Goal: Task Accomplishment & Management: Manage account settings

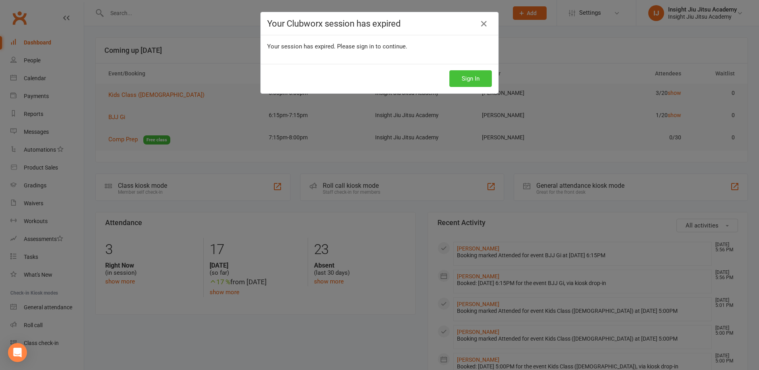
click at [459, 80] on button "Sign In" at bounding box center [470, 78] width 42 height 17
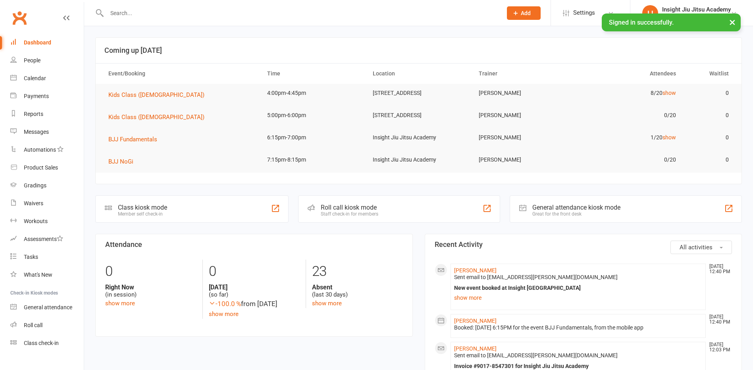
click at [732, 23] on button "×" at bounding box center [732, 21] width 14 height 17
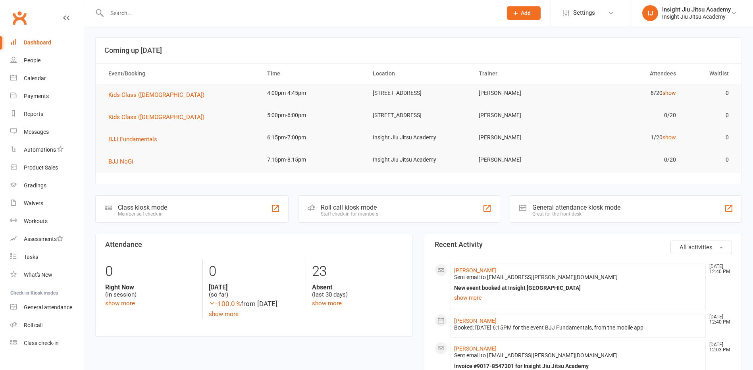
click at [672, 93] on link "show" at bounding box center [668, 93] width 13 height 6
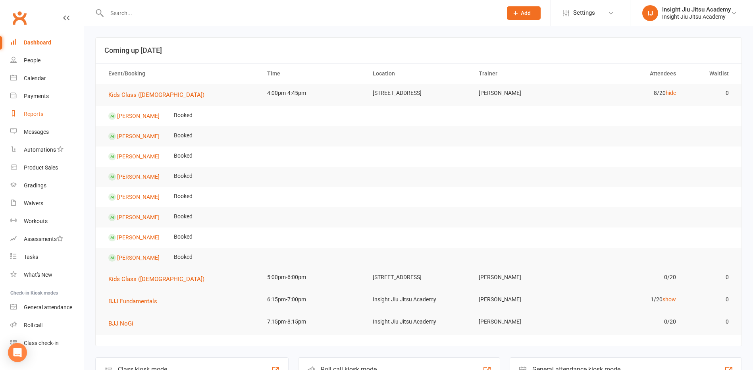
click at [27, 113] on div "Reports" at bounding box center [33, 114] width 19 height 6
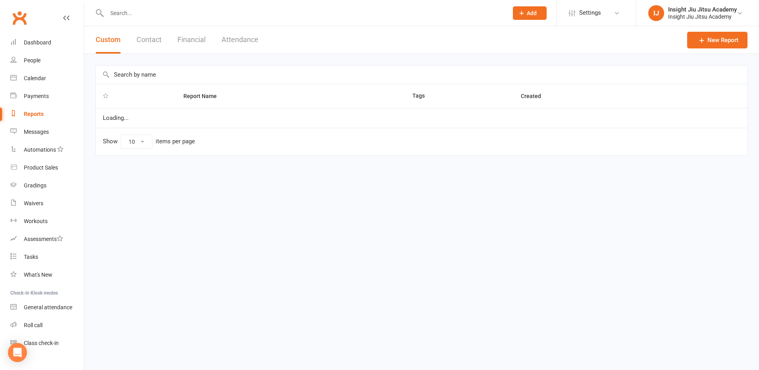
select select "25"
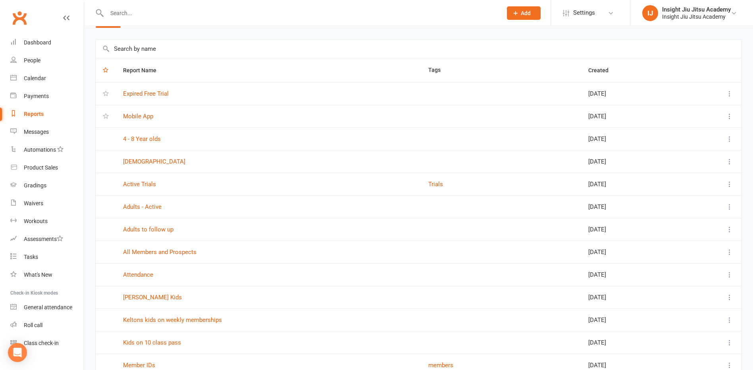
scroll to position [40, 0]
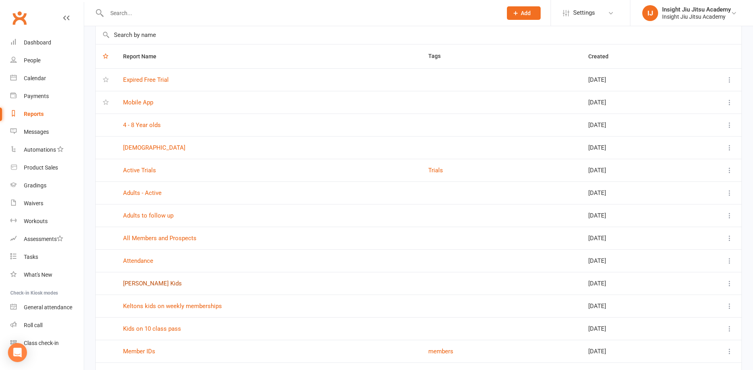
click at [137, 285] on link "[PERSON_NAME] Kids" at bounding box center [152, 283] width 59 height 7
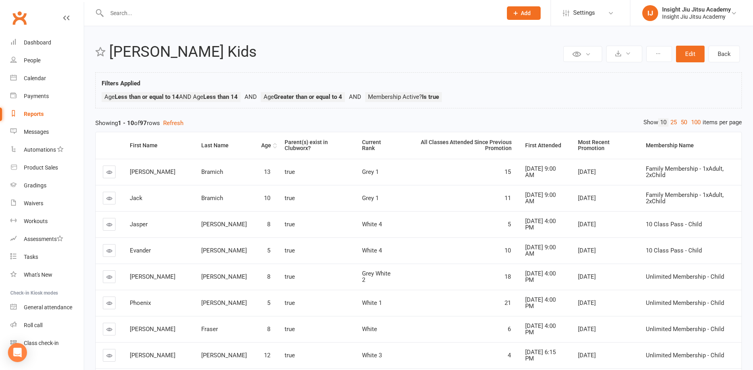
click at [261, 144] on div "Age" at bounding box center [266, 145] width 10 height 6
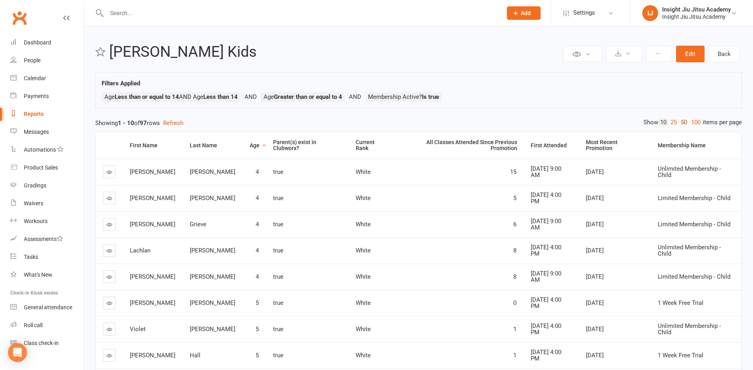
click at [678, 122] on link "50" at bounding box center [683, 122] width 10 height 8
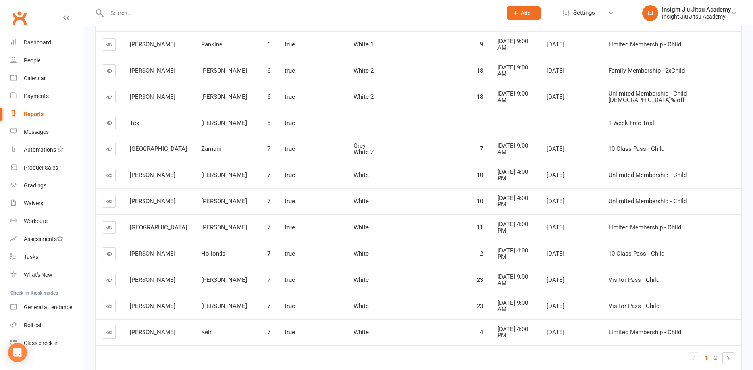
scroll to position [1157, 0]
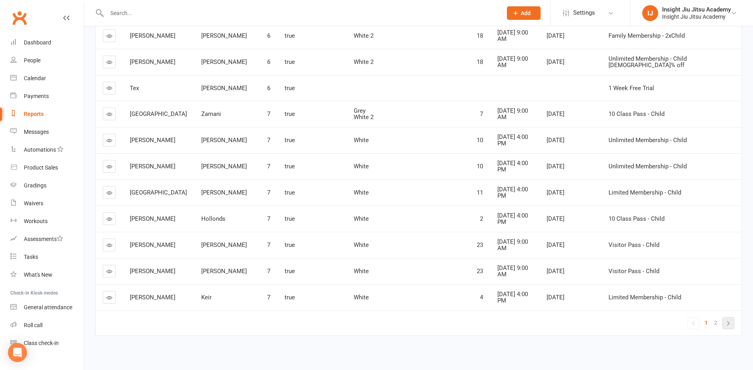
click at [728, 321] on link "»" at bounding box center [727, 322] width 11 height 11
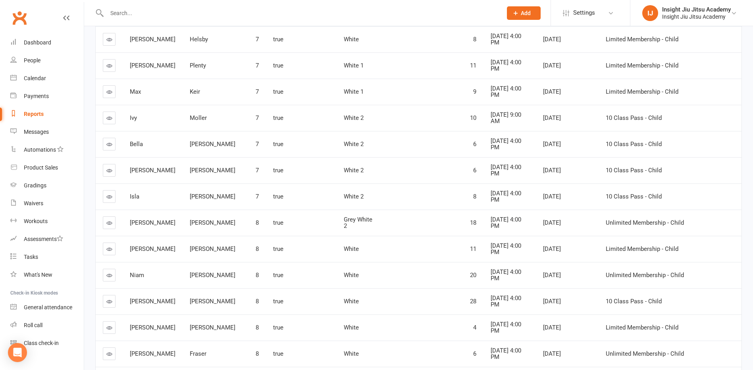
scroll to position [0, 0]
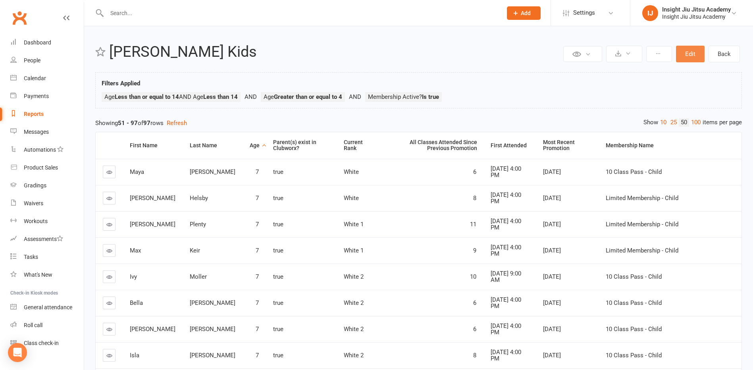
click at [692, 50] on button "Edit" at bounding box center [690, 54] width 29 height 17
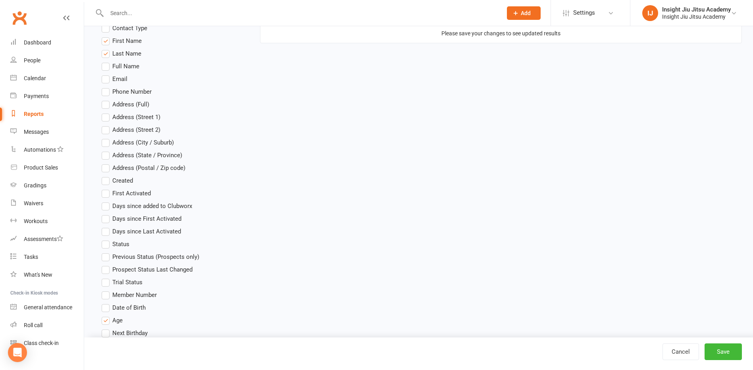
scroll to position [278, 0]
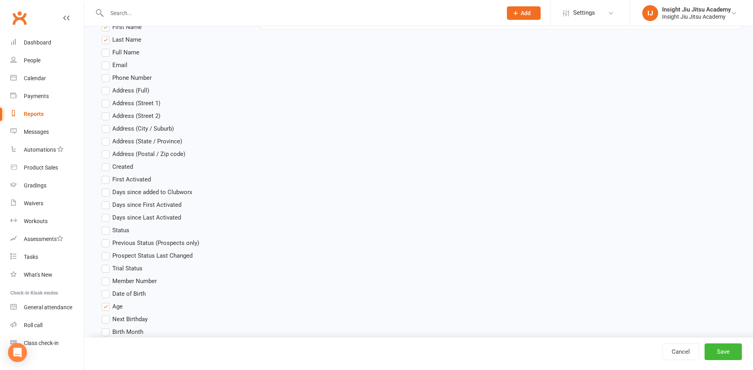
click at [106, 293] on label "Date of Birth" at bounding box center [124, 294] width 44 height 10
click at [106, 289] on input "Date of Birth" at bounding box center [104, 289] width 5 height 0
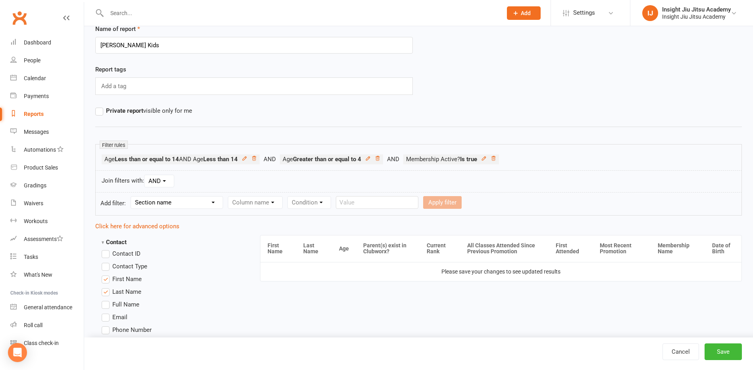
scroll to position [40, 0]
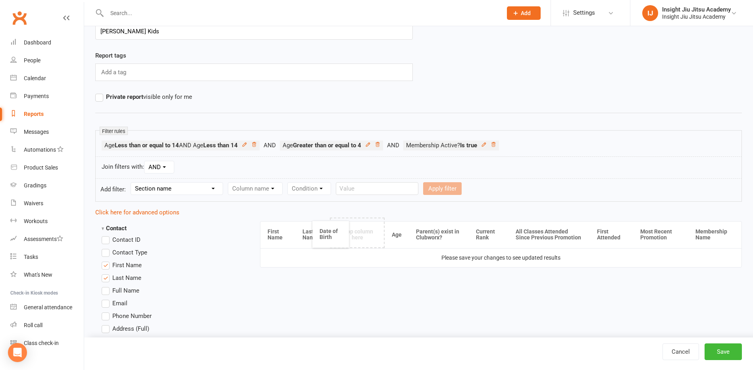
drag, startPoint x: 722, startPoint y: 238, endPoint x: 329, endPoint y: 238, distance: 392.4
click at [730, 350] on button "Save" at bounding box center [722, 351] width 37 height 17
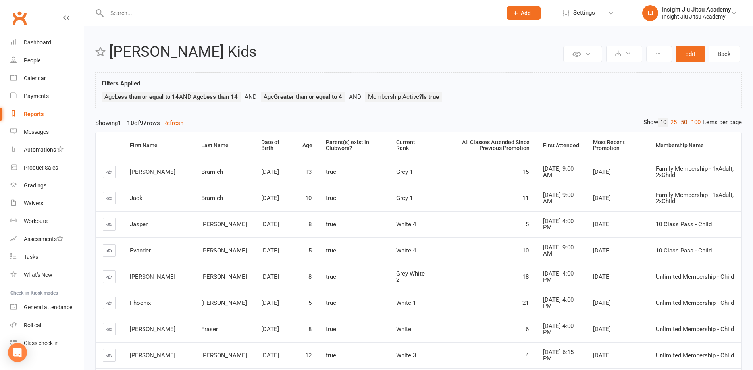
click at [681, 122] on link "50" at bounding box center [683, 122] width 10 height 8
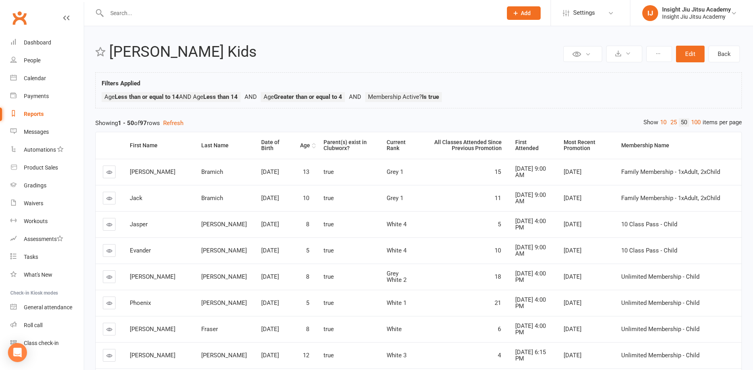
click at [300, 146] on div "Age" at bounding box center [305, 145] width 10 height 6
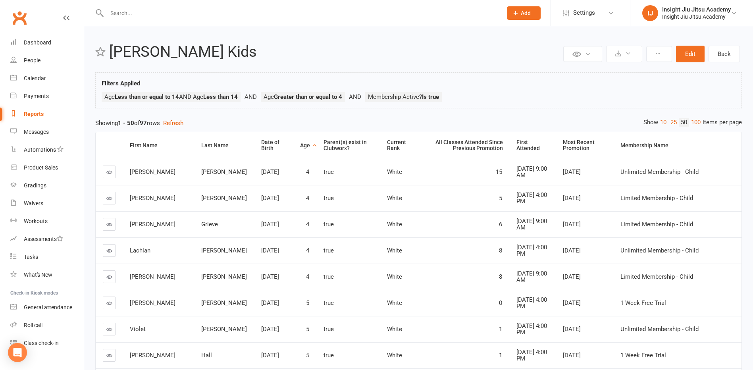
click at [300, 144] on div "Age" at bounding box center [305, 145] width 10 height 6
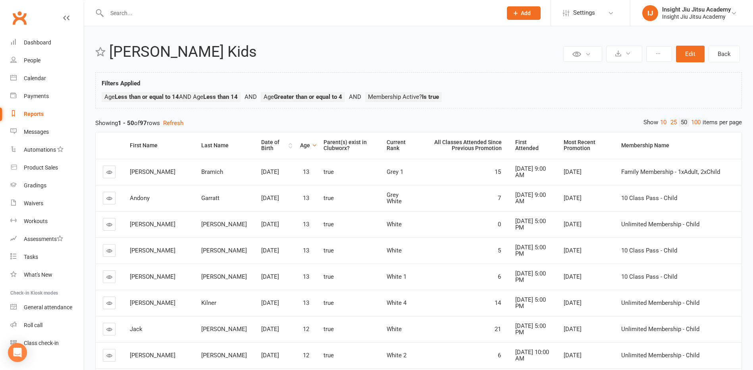
click at [261, 148] on div "Date of Birth" at bounding box center [273, 145] width 25 height 12
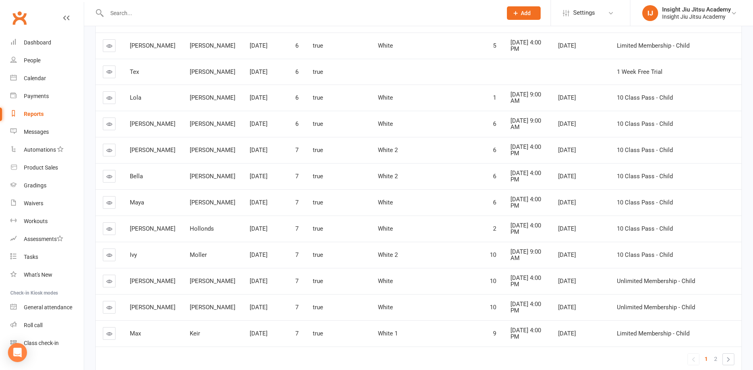
scroll to position [1161, 0]
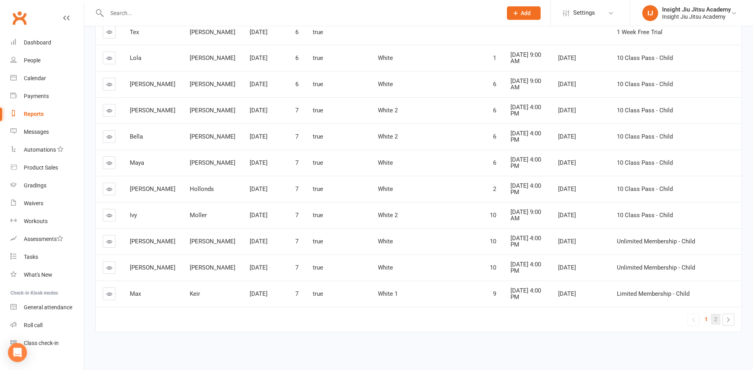
click at [718, 319] on link "2" at bounding box center [716, 318] width 10 height 11
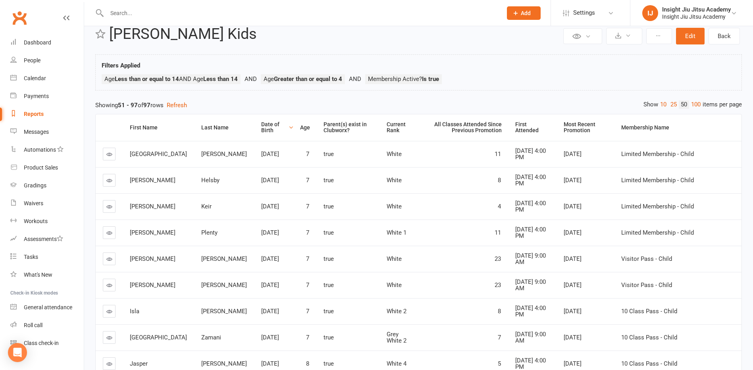
scroll to position [0, 0]
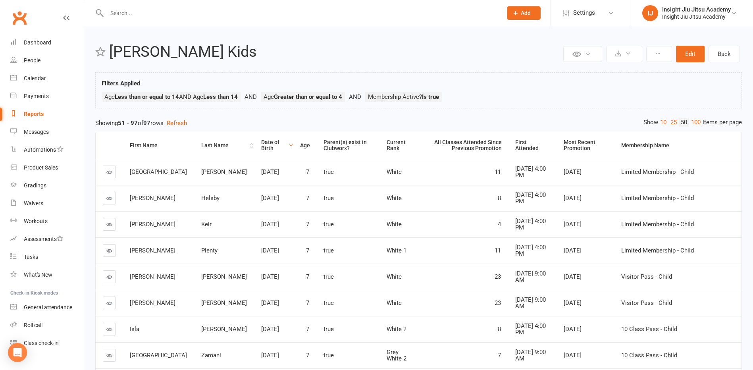
click at [194, 149] on th "Last Name" at bounding box center [224, 145] width 60 height 27
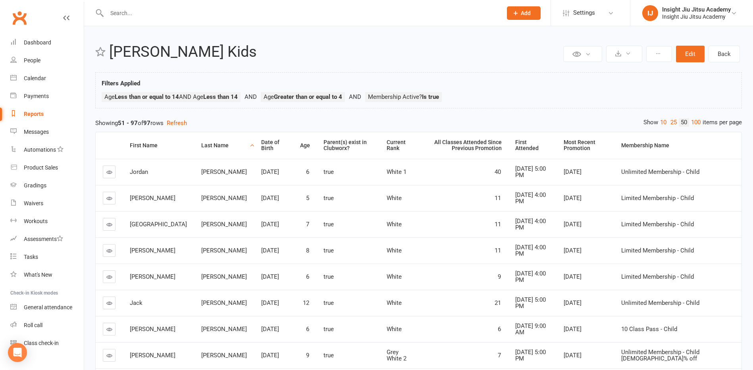
click at [203, 148] on div "Last Name" at bounding box center [224, 145] width 46 height 6
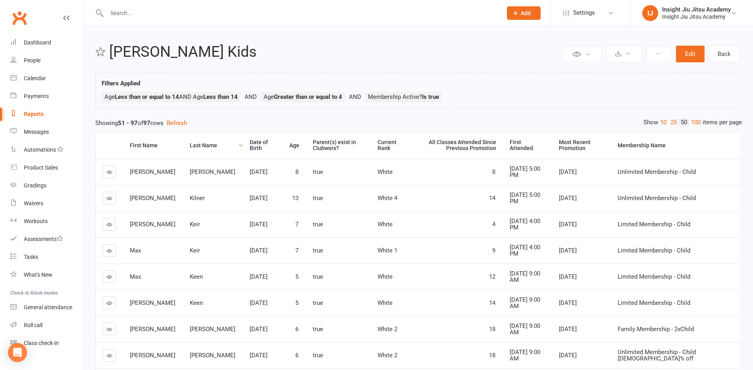
click at [193, 147] on div "Last Name" at bounding box center [213, 145] width 46 height 6
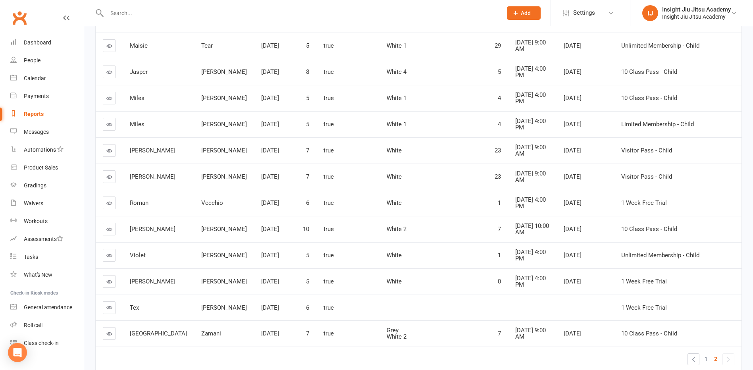
scroll to position [1083, 0]
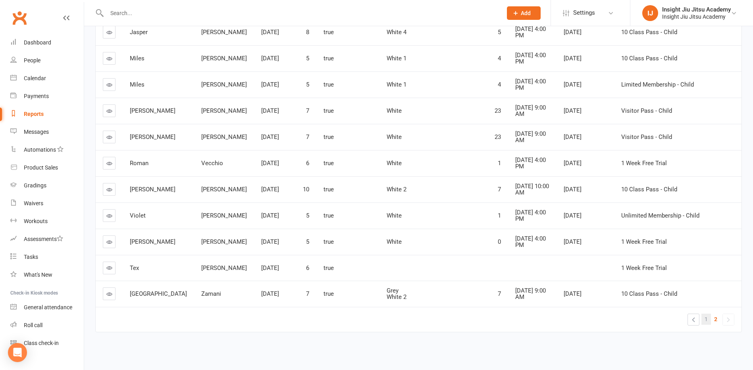
click at [706, 318] on span "1" at bounding box center [705, 318] width 3 height 11
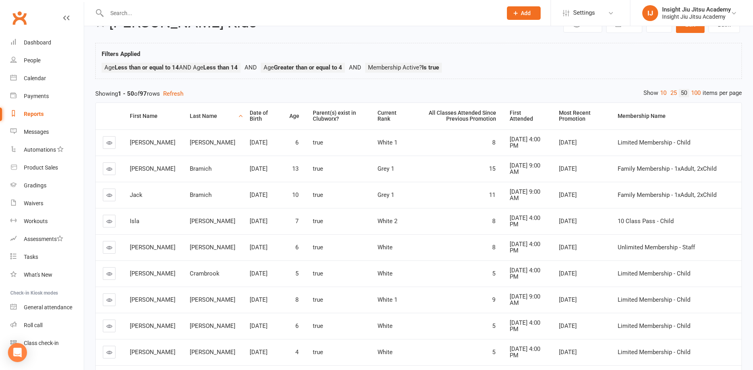
scroll to position [0, 0]
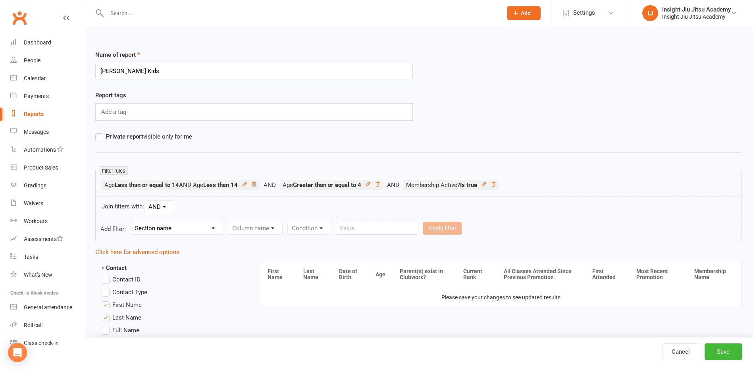
click at [30, 111] on div "Reports" at bounding box center [34, 114] width 20 height 6
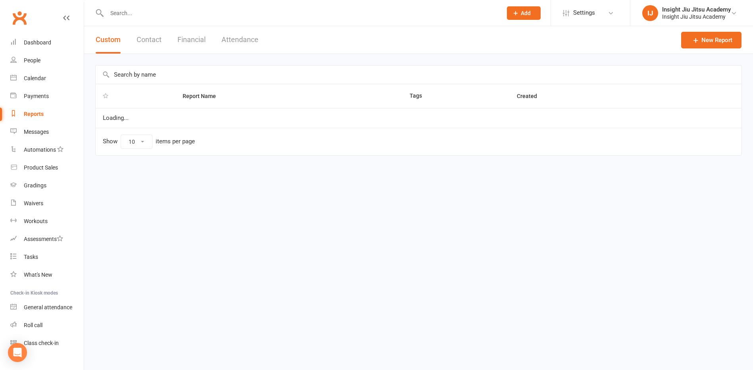
select select "25"
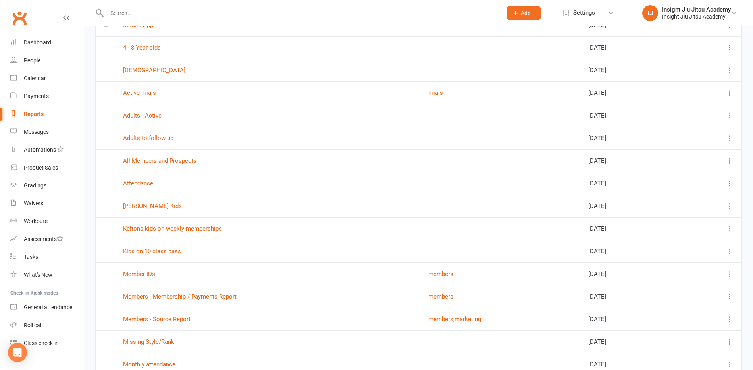
scroll to position [119, 0]
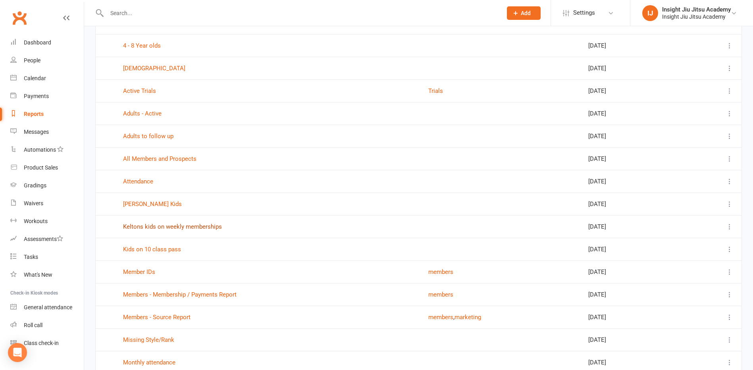
click at [183, 225] on link "Keltons kids on weekly memberships" at bounding box center [172, 226] width 99 height 7
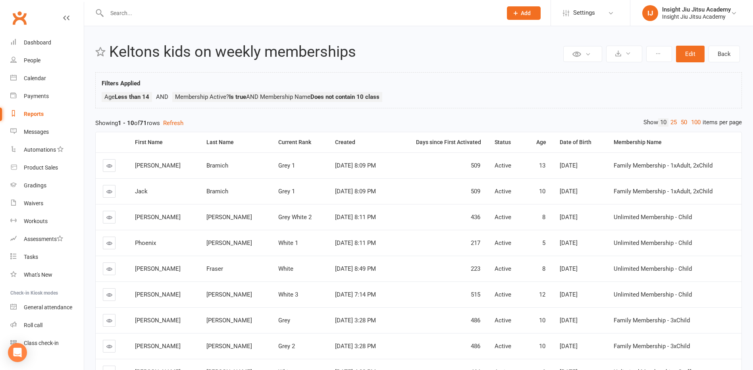
click at [630, 144] on div "Membership Name" at bounding box center [673, 142] width 121 height 6
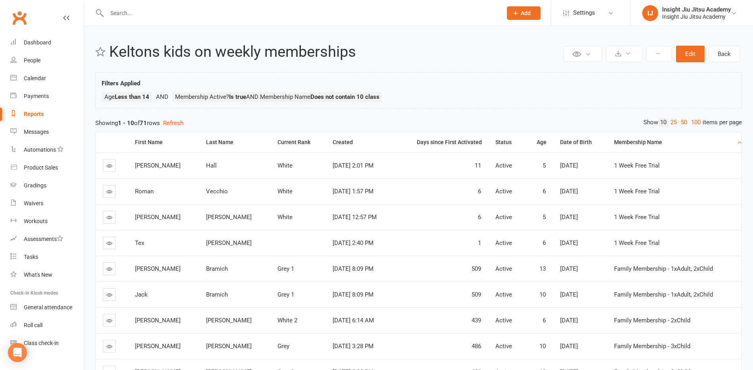
click at [110, 192] on icon at bounding box center [109, 191] width 6 height 6
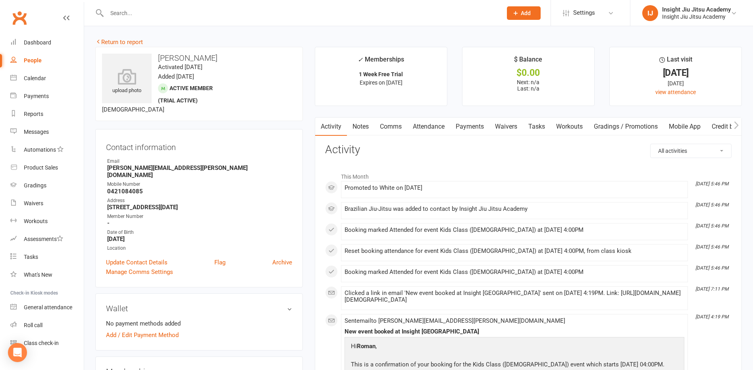
click at [503, 125] on link "Waivers" at bounding box center [505, 126] width 33 height 18
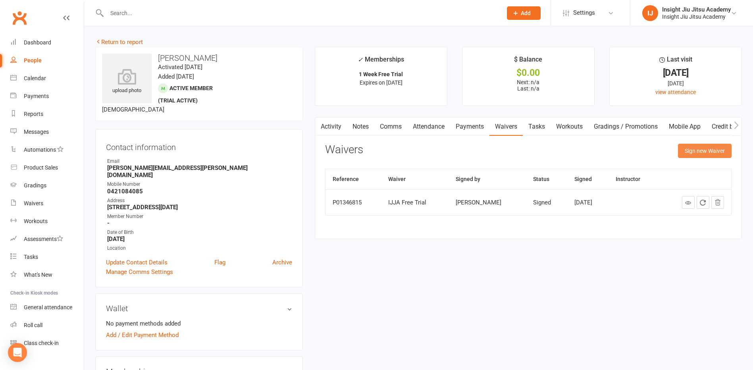
click at [692, 153] on button "Sign new Waiver" at bounding box center [705, 151] width 54 height 14
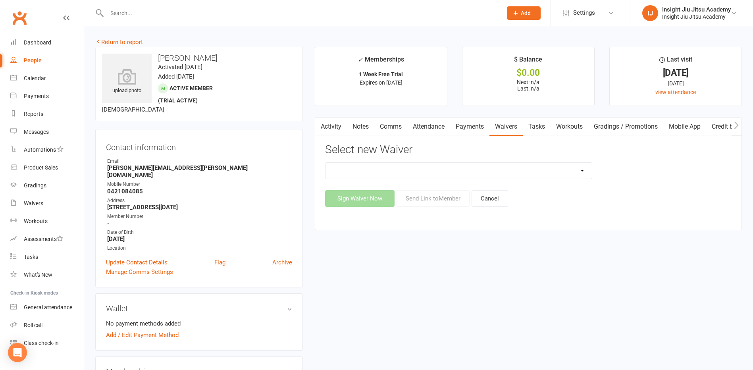
click at [491, 174] on select "IJJA Free Trial IJJA Membership IJJA Membership Renewal Insight Personal Traini…" at bounding box center [458, 171] width 266 height 16
select select "11611"
click at [325, 163] on select "IJJA Free Trial IJJA Membership IJJA Membership Renewal Insight Personal Traini…" at bounding box center [458, 171] width 266 height 16
click at [440, 199] on button "Send Link to Member" at bounding box center [432, 198] width 73 height 17
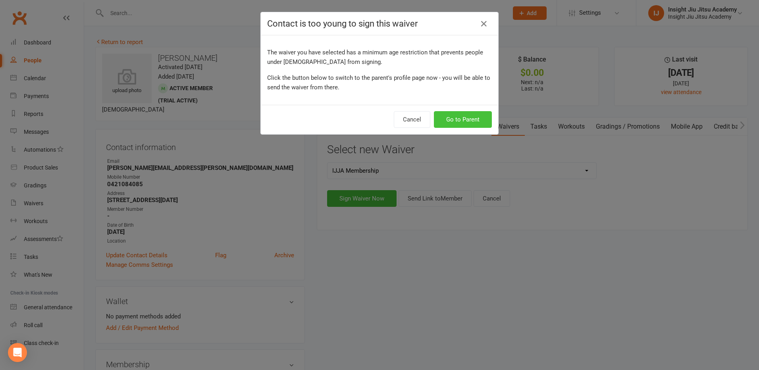
click at [462, 118] on button "Go to Parent" at bounding box center [463, 119] width 58 height 17
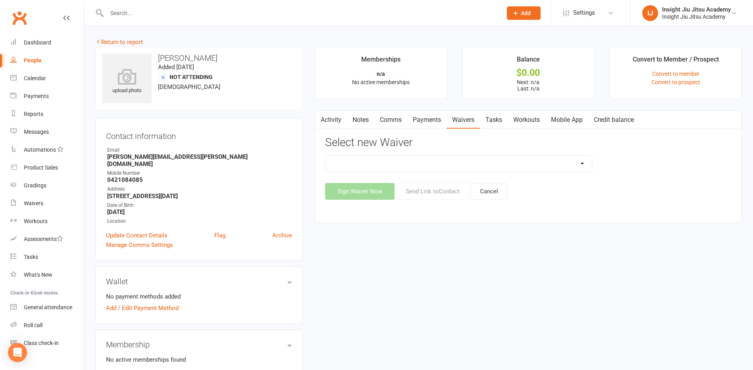
click at [478, 167] on select "APSS form for PTs IJJA Membership IJJA Membership Renewal Insight Personal Trai…" at bounding box center [458, 164] width 266 height 16
select select "11611"
click at [325, 156] on select "APSS form for PTs IJJA Membership IJJA Membership Renewal Insight Personal Trai…" at bounding box center [458, 164] width 266 height 16
click at [444, 189] on button "Send Link to Contact" at bounding box center [432, 191] width 72 height 17
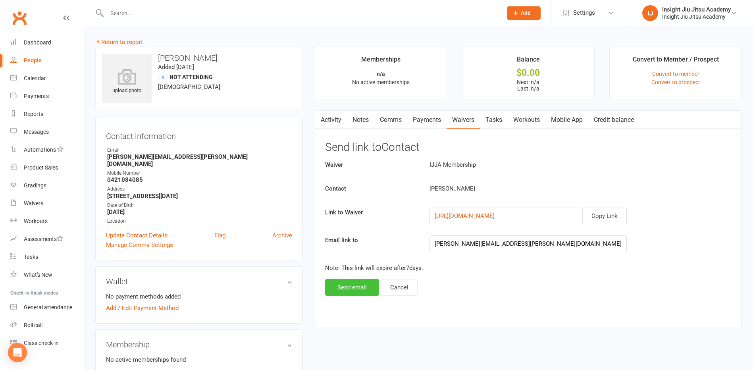
click at [353, 287] on button "Send email" at bounding box center [352, 287] width 54 height 17
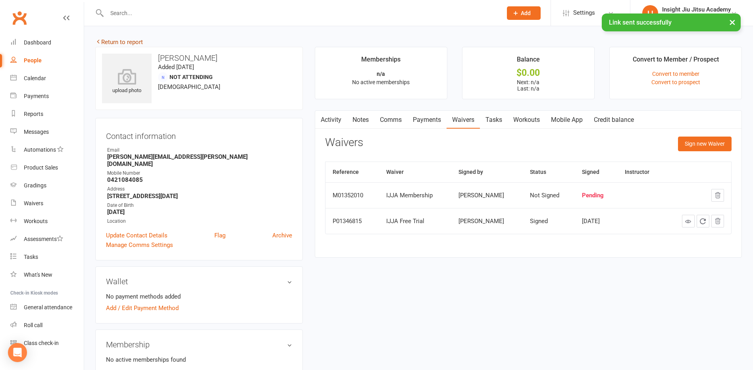
click at [110, 41] on link "Return to report" at bounding box center [119, 41] width 48 height 7
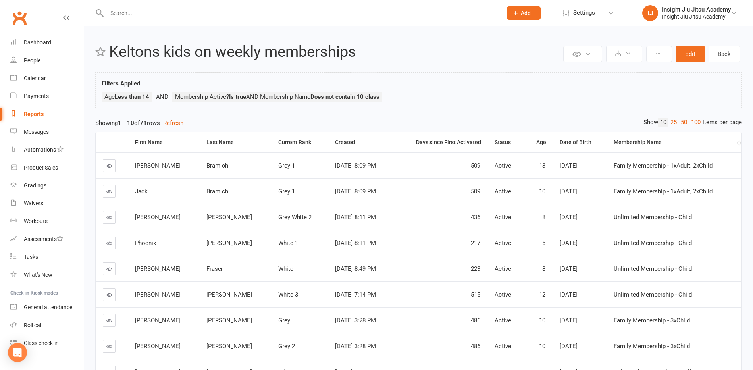
click at [627, 140] on div "Membership Name" at bounding box center [673, 142] width 121 height 6
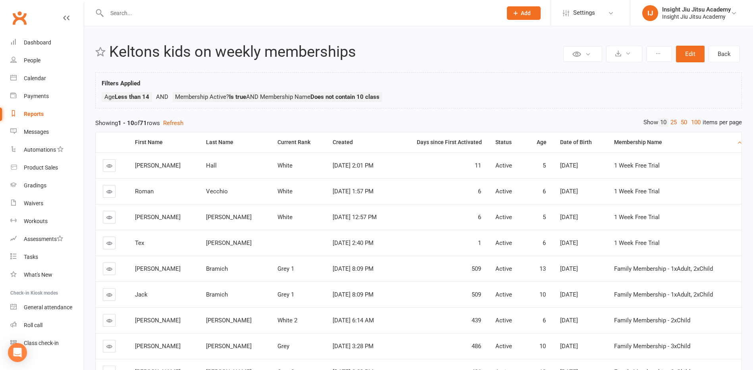
click at [109, 218] on icon at bounding box center [109, 217] width 6 height 6
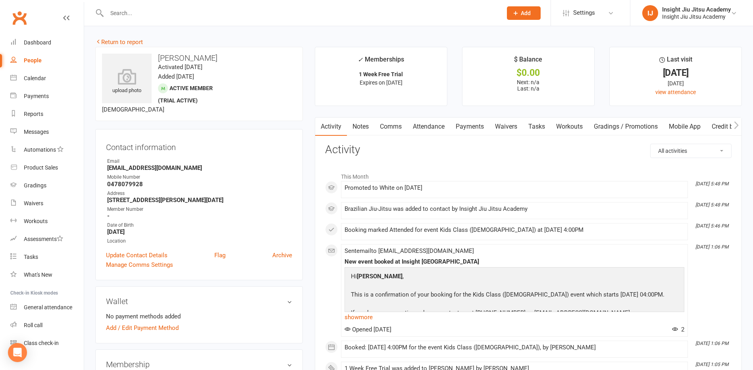
click at [504, 127] on link "Waivers" at bounding box center [505, 126] width 33 height 18
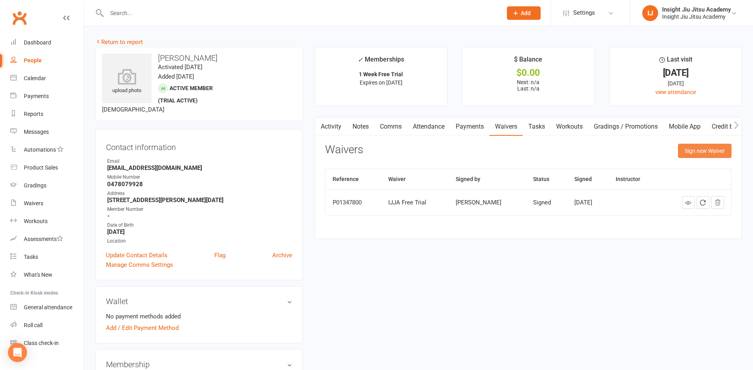
click at [683, 150] on button "Sign new Waiver" at bounding box center [705, 151] width 54 height 14
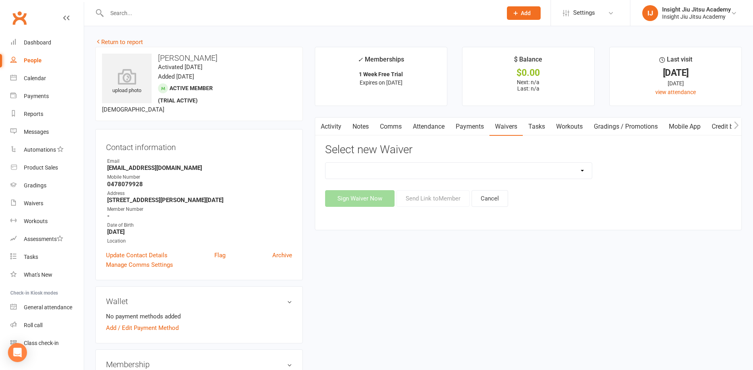
click at [426, 173] on select "IJJA Free Trial IJJA Membership IJJA Membership Renewal Insight Personal Traini…" at bounding box center [458, 171] width 266 height 16
select select "11611"
click at [325, 163] on select "IJJA Free Trial IJJA Membership IJJA Membership Renewal Insight Personal Traini…" at bounding box center [458, 171] width 266 height 16
click at [421, 198] on button "Send Link to Member" at bounding box center [432, 198] width 73 height 17
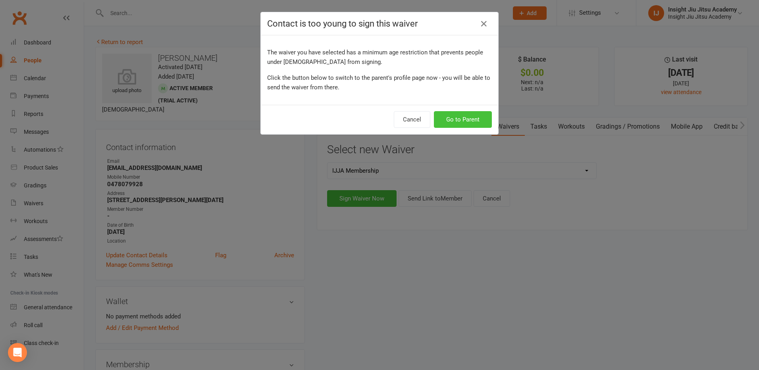
click at [460, 119] on button "Go to Parent" at bounding box center [463, 119] width 58 height 17
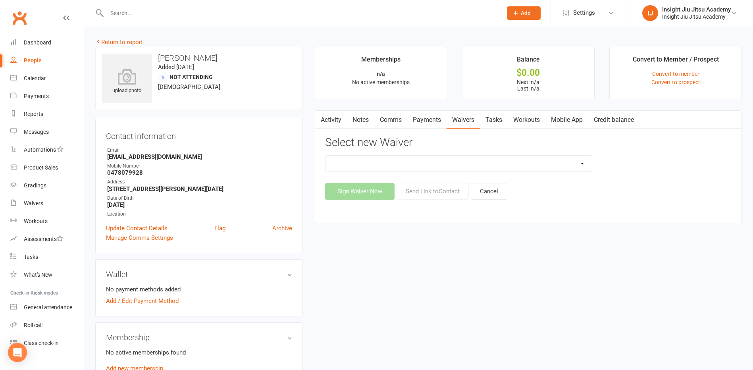
click at [463, 165] on select "APSS form for PTs IJJA Membership IJJA Membership Renewal Insight Personal Trai…" at bounding box center [458, 164] width 266 height 16
select select "11611"
click at [325, 156] on select "APSS form for PTs IJJA Membership IJJA Membership Renewal Insight Personal Trai…" at bounding box center [458, 164] width 266 height 16
click at [431, 194] on button "Send Link to Contact" at bounding box center [432, 191] width 72 height 17
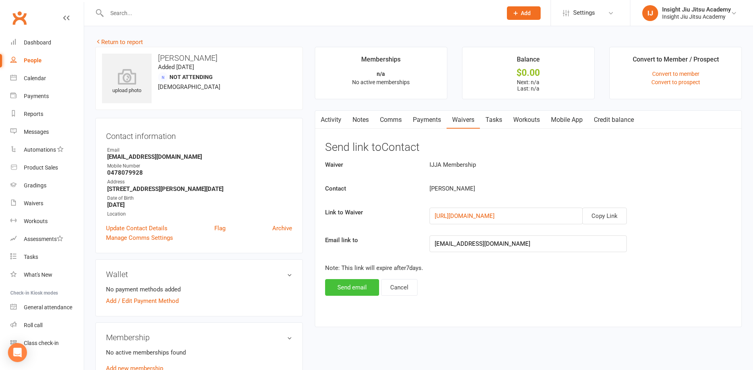
click at [359, 289] on button "Send email" at bounding box center [352, 287] width 54 height 17
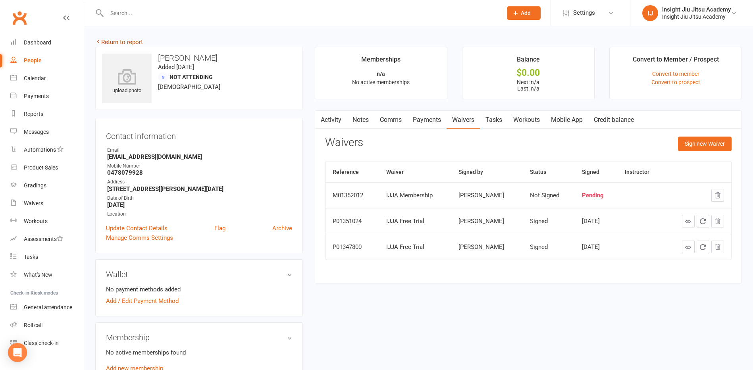
click at [105, 42] on link "Return to report" at bounding box center [119, 41] width 48 height 7
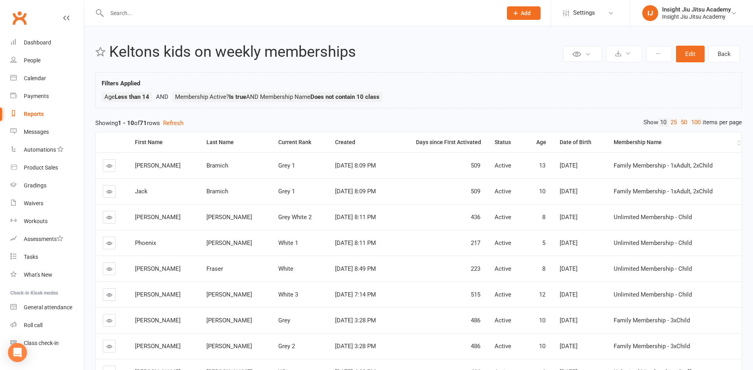
click at [673, 141] on div "Membership Name" at bounding box center [673, 142] width 121 height 6
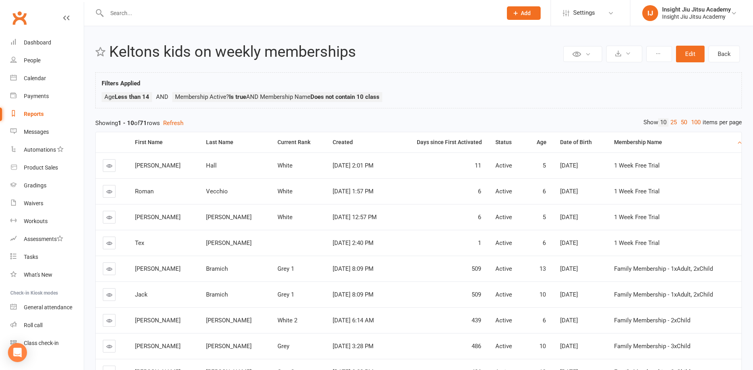
click at [109, 164] on icon at bounding box center [109, 166] width 6 height 6
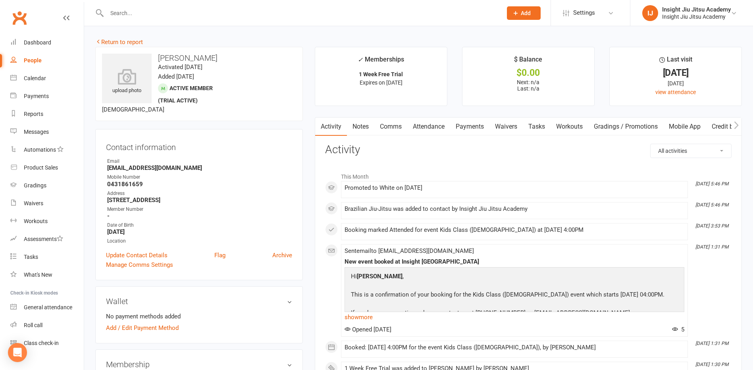
click at [523, 156] on div "All activities Bookings / Attendances Communications Notes Failed SMSes Grading…" at bounding box center [528, 336] width 406 height 384
click at [26, 78] on div "Calendar" at bounding box center [35, 78] width 22 height 6
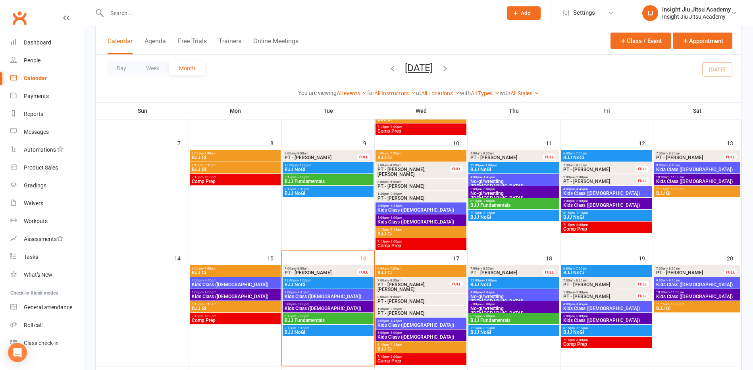
scroll to position [159, 0]
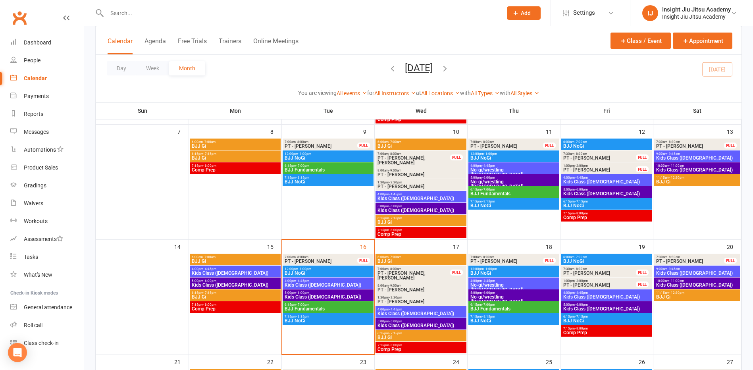
click at [405, 311] on span "Kids Class ([DEMOGRAPHIC_DATA])" at bounding box center [421, 313] width 88 height 5
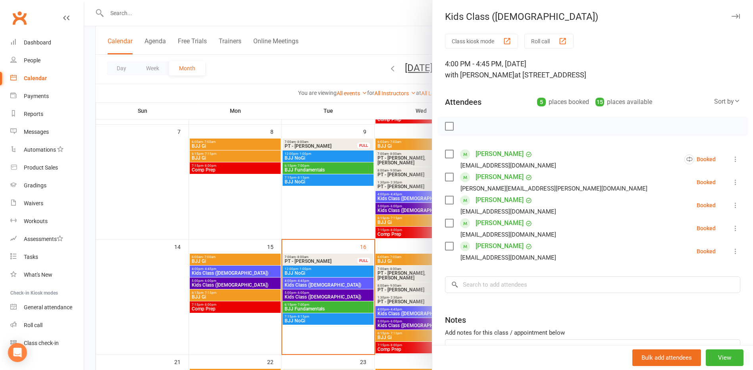
click at [311, 209] on div at bounding box center [418, 185] width 668 height 370
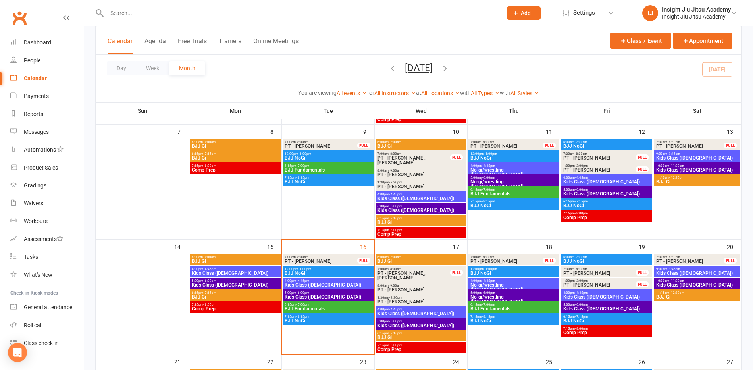
click at [399, 197] on span "Kids Class ([DEMOGRAPHIC_DATA])" at bounding box center [421, 198] width 88 height 5
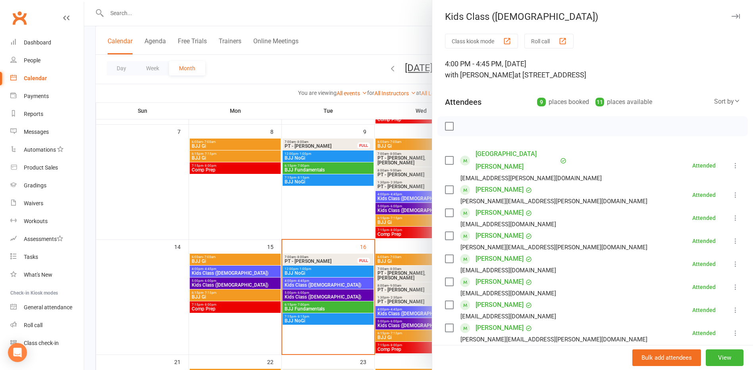
click at [312, 215] on div at bounding box center [418, 185] width 668 height 370
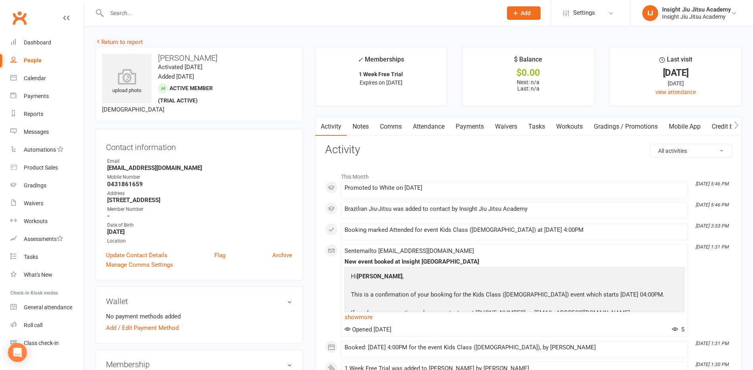
click at [508, 125] on link "Waivers" at bounding box center [505, 126] width 33 height 18
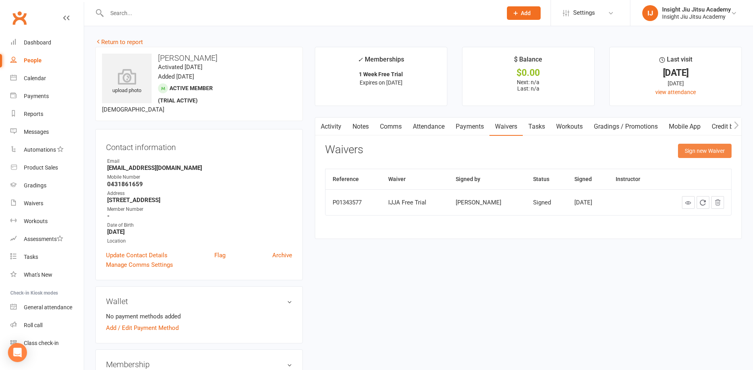
click at [699, 150] on button "Sign new Waiver" at bounding box center [705, 151] width 54 height 14
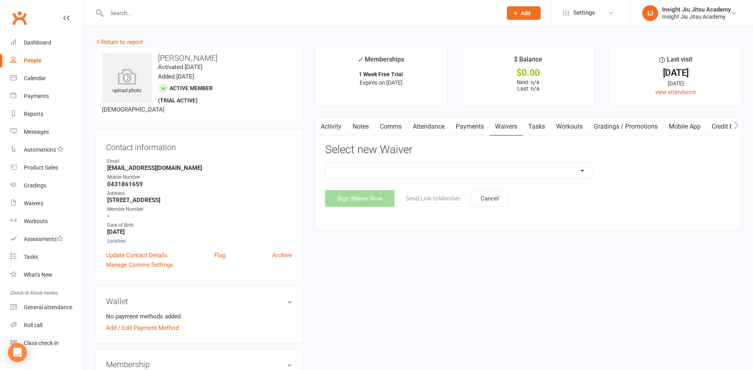
click at [493, 173] on select "IJJA Free Trial IJJA Membership IJJA Membership Renewal Insight Personal Traini…" at bounding box center [458, 171] width 266 height 16
select select "11611"
click at [325, 163] on select "IJJA Free Trial IJJA Membership IJJA Membership Renewal Insight Personal Traini…" at bounding box center [458, 171] width 266 height 16
click at [428, 197] on button "Send Link to Member" at bounding box center [432, 198] width 73 height 17
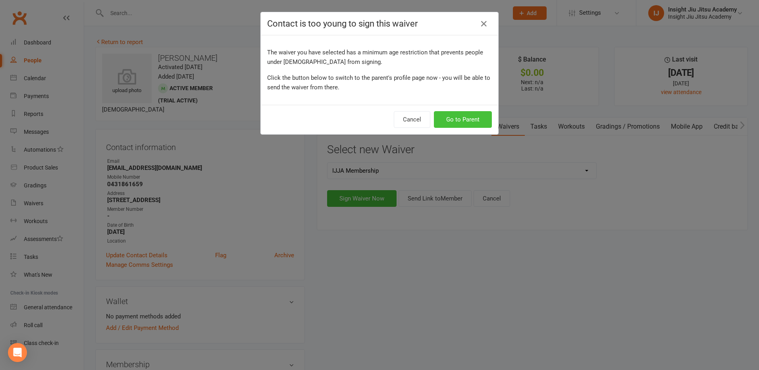
click at [464, 115] on button "Go to Parent" at bounding box center [463, 119] width 58 height 17
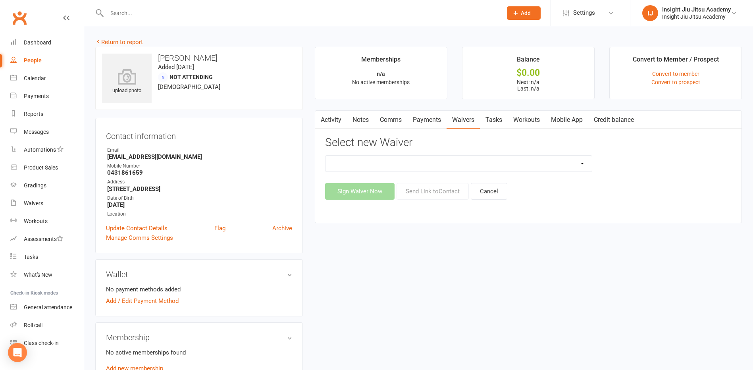
click at [448, 165] on select "APSS form for PTs IJJA Membership IJJA Membership Renewal Insight Personal Trai…" at bounding box center [458, 164] width 266 height 16
select select "11611"
click at [325, 156] on select "APSS form for PTs IJJA Membership IJJA Membership Renewal Insight Personal Trai…" at bounding box center [458, 164] width 266 height 16
click at [422, 193] on button "Send Link to Contact" at bounding box center [432, 191] width 72 height 17
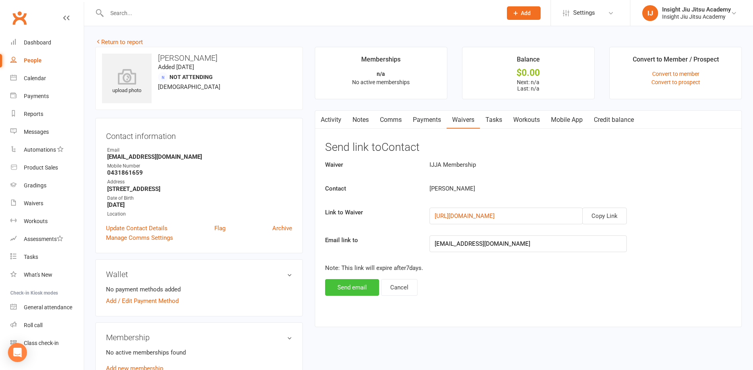
click at [351, 284] on button "Send email" at bounding box center [352, 287] width 54 height 17
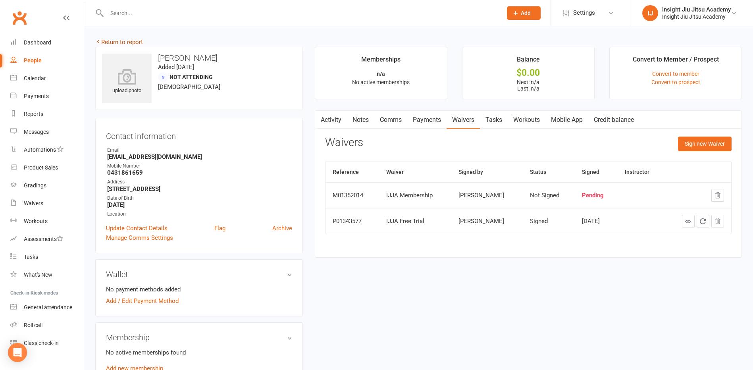
click at [132, 43] on link "Return to report" at bounding box center [119, 41] width 48 height 7
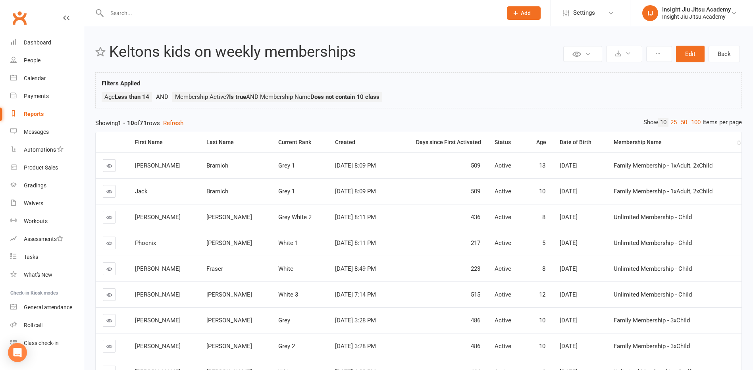
click at [639, 142] on div "Membership Name" at bounding box center [673, 142] width 121 height 6
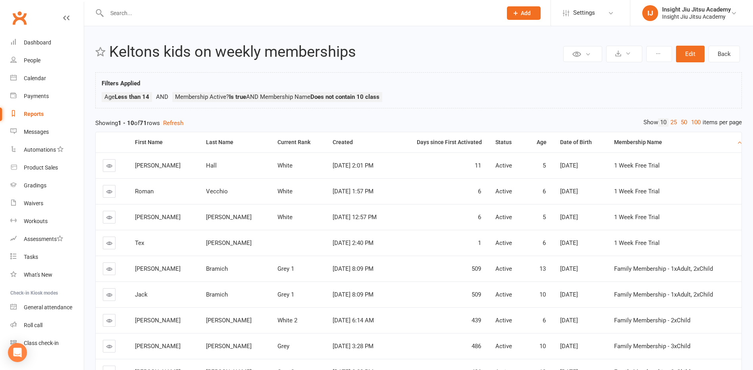
click at [108, 245] on icon at bounding box center [109, 243] width 6 height 6
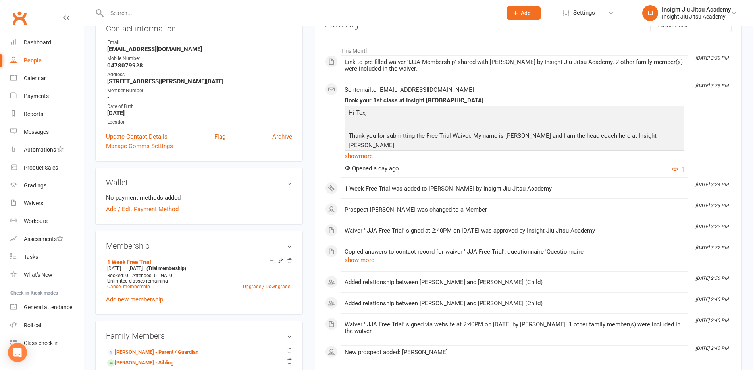
scroll to position [119, 0]
click at [38, 60] on div "People" at bounding box center [33, 60] width 18 height 6
select select "100"
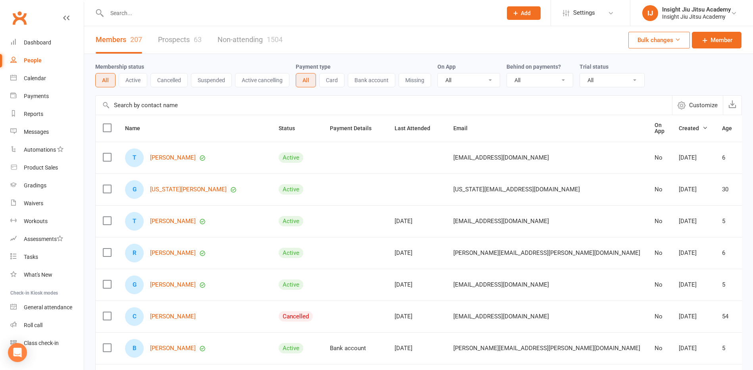
click at [170, 82] on button "Cancelled" at bounding box center [168, 80] width 37 height 14
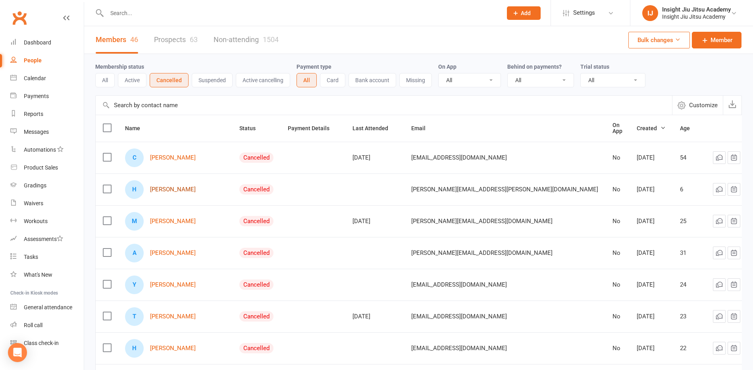
click at [165, 189] on link "[PERSON_NAME]" at bounding box center [173, 189] width 46 height 7
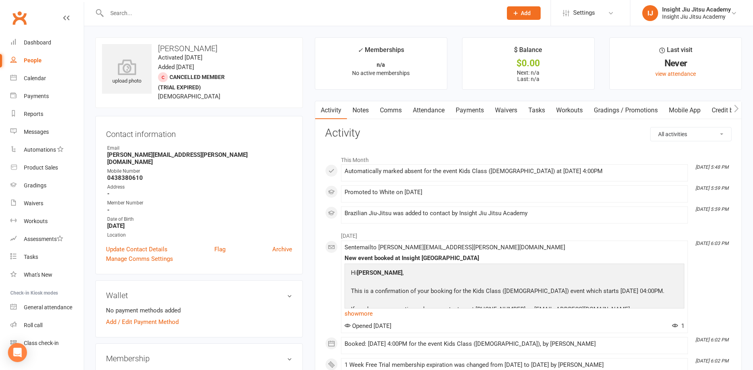
click at [432, 110] on link "Attendance" at bounding box center [428, 110] width 43 height 18
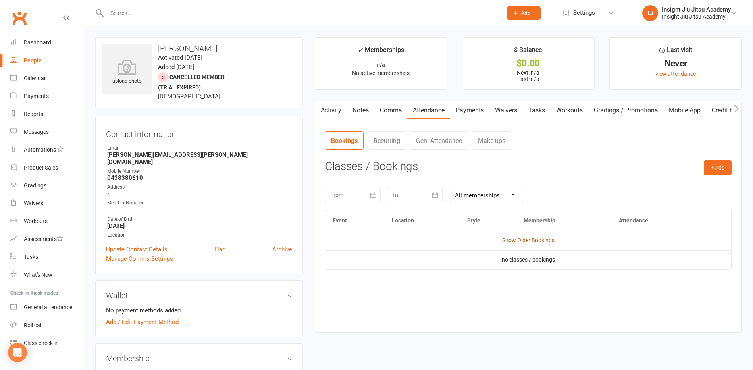
click at [513, 238] on link "Show Older Bookings" at bounding box center [528, 240] width 52 height 6
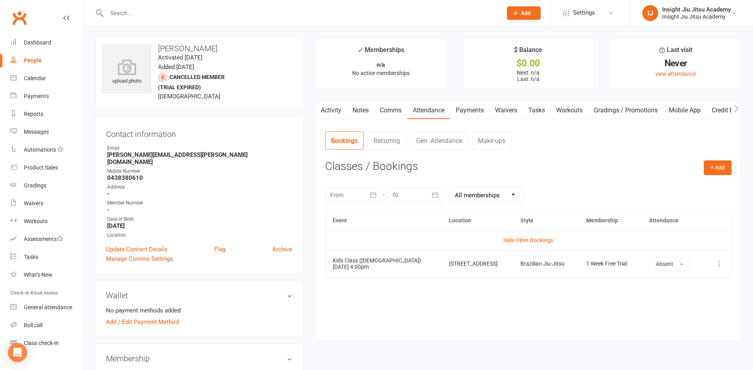
select select "100"
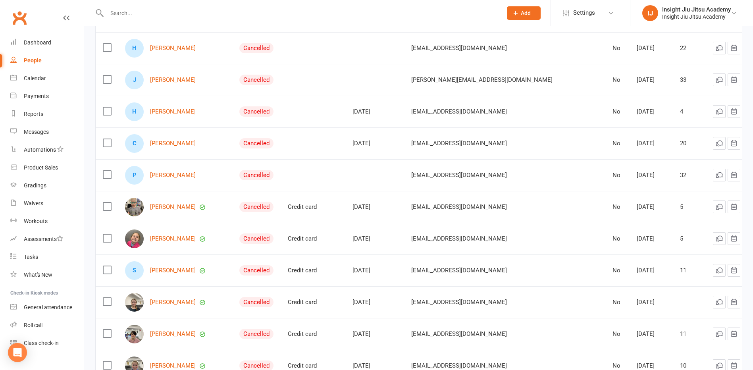
scroll to position [317, 0]
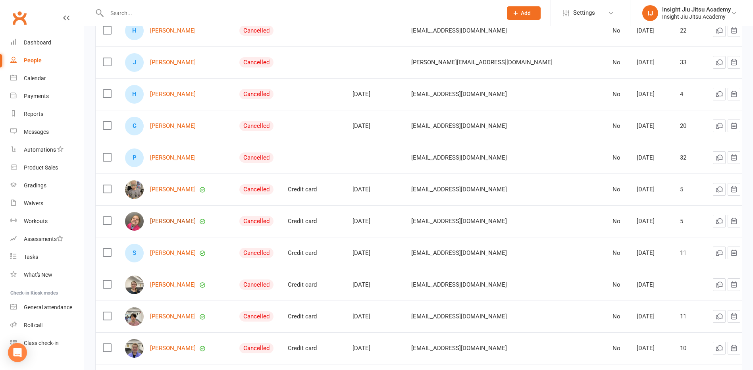
click at [167, 218] on link "[PERSON_NAME]" at bounding box center [173, 221] width 46 height 7
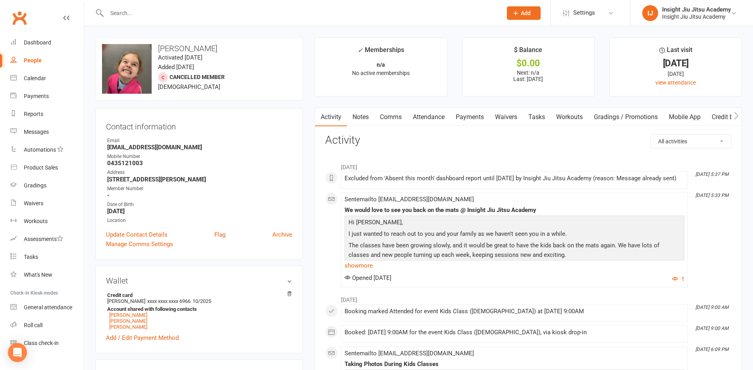
click at [34, 60] on div "People" at bounding box center [33, 60] width 18 height 6
select select "100"
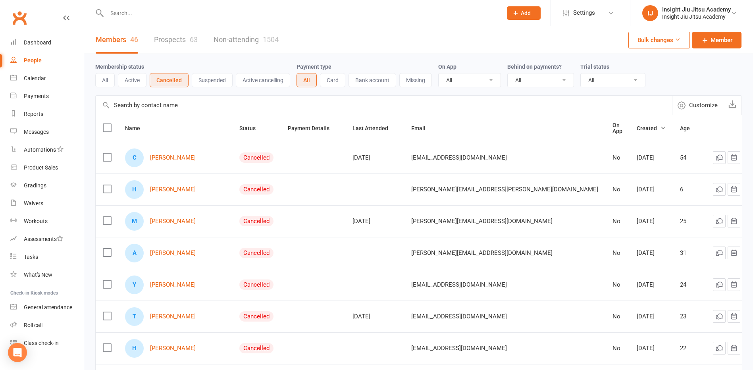
click at [102, 81] on button "All" at bounding box center [104, 80] width 19 height 14
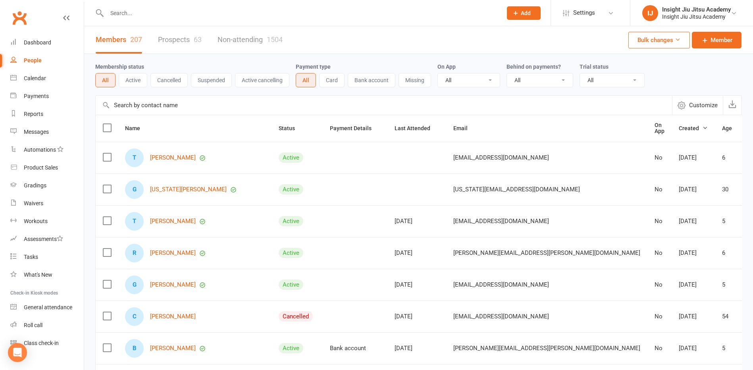
click at [144, 20] on div at bounding box center [295, 13] width 401 height 26
click at [141, 14] on input "text" at bounding box center [300, 13] width 392 height 11
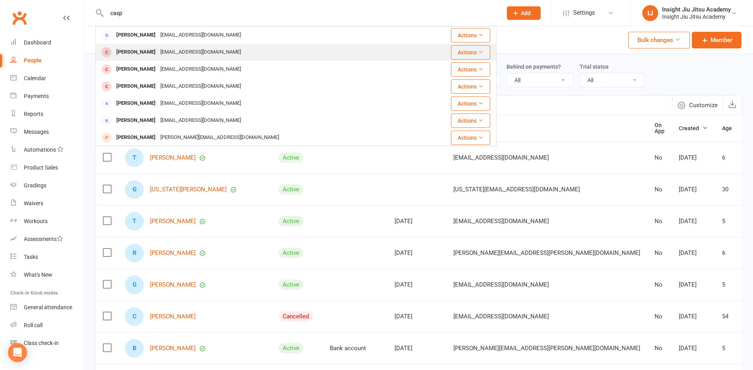
type input "casp"
click at [143, 51] on div "[PERSON_NAME]" at bounding box center [136, 52] width 44 height 12
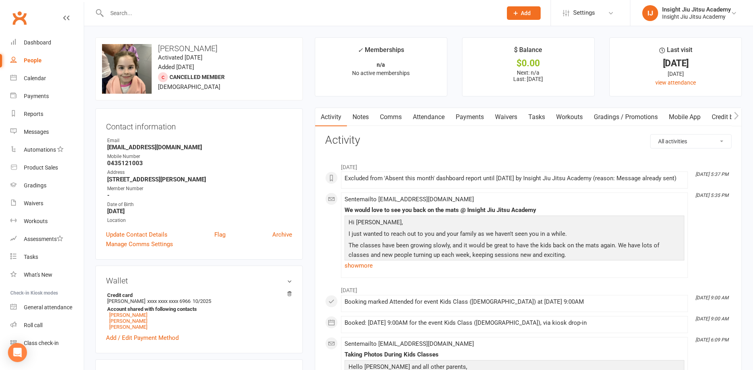
click at [38, 57] on link "People" at bounding box center [46, 61] width 73 height 18
select select "100"
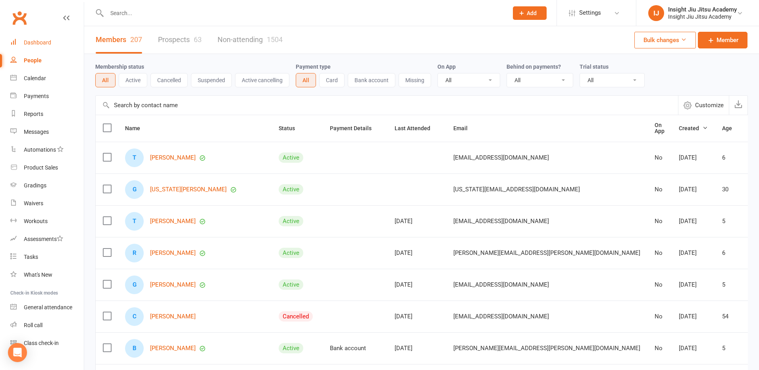
click at [41, 45] on div "Dashboard" at bounding box center [37, 42] width 27 height 6
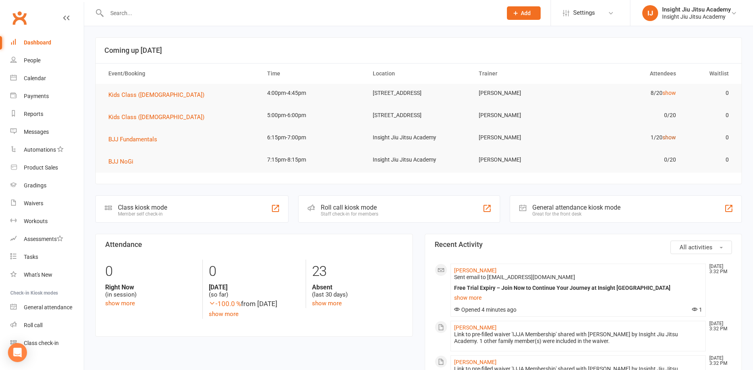
click at [672, 140] on link "show" at bounding box center [668, 137] width 13 height 6
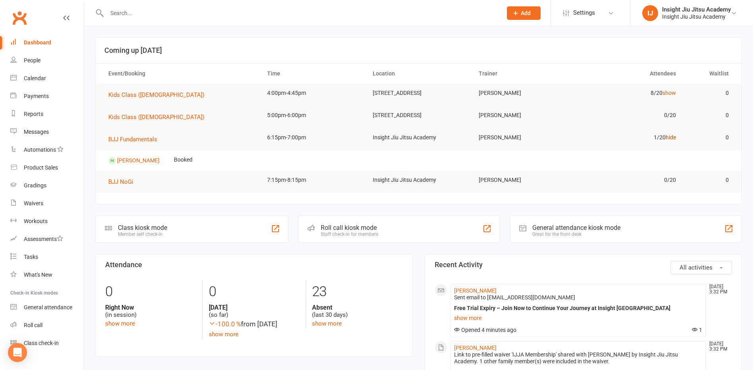
click at [670, 140] on link "hide" at bounding box center [670, 137] width 10 height 6
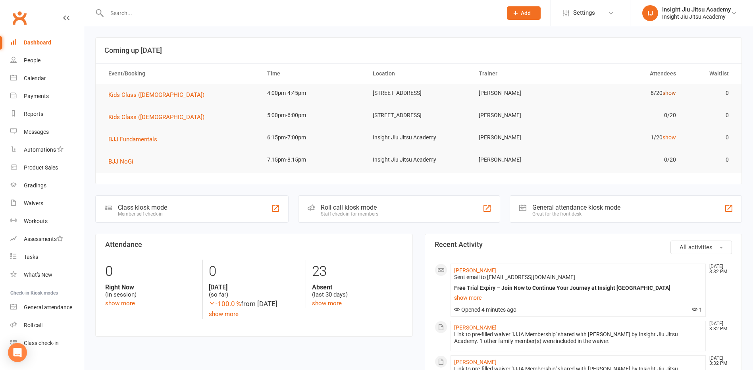
click at [664, 93] on link "show" at bounding box center [668, 93] width 13 height 6
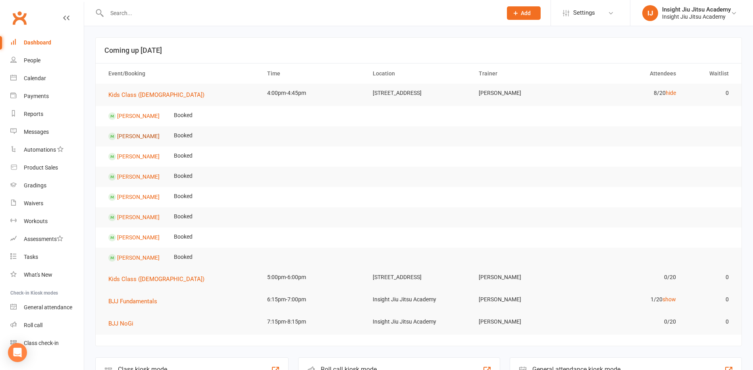
click at [122, 138] on link "[PERSON_NAME]" at bounding box center [138, 136] width 42 height 6
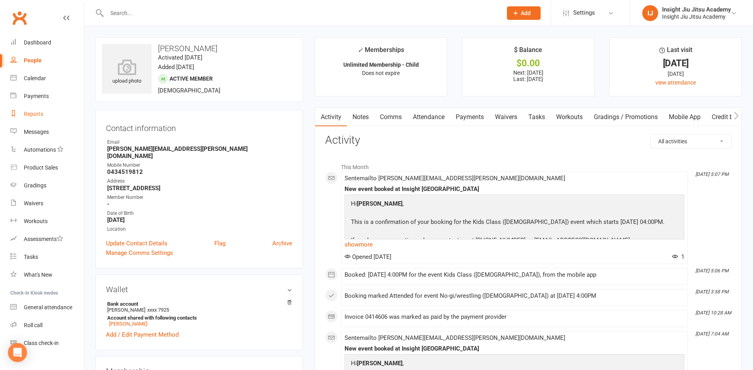
click at [35, 112] on div "Reports" at bounding box center [33, 114] width 19 height 6
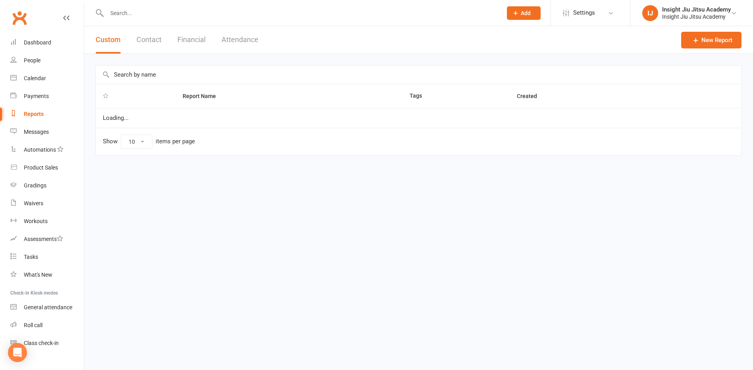
select select "25"
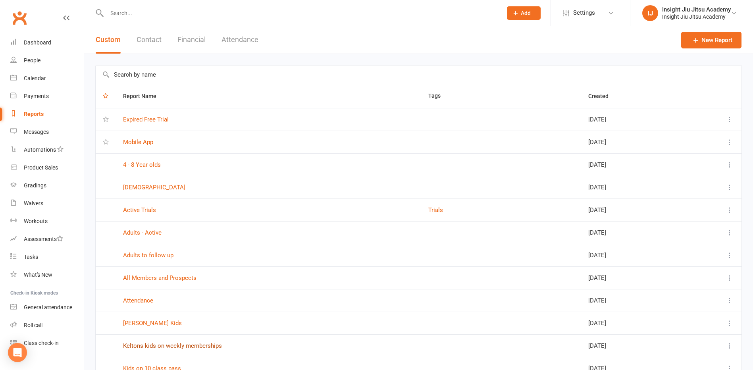
click at [148, 345] on link "Keltons kids on weekly memberships" at bounding box center [172, 345] width 99 height 7
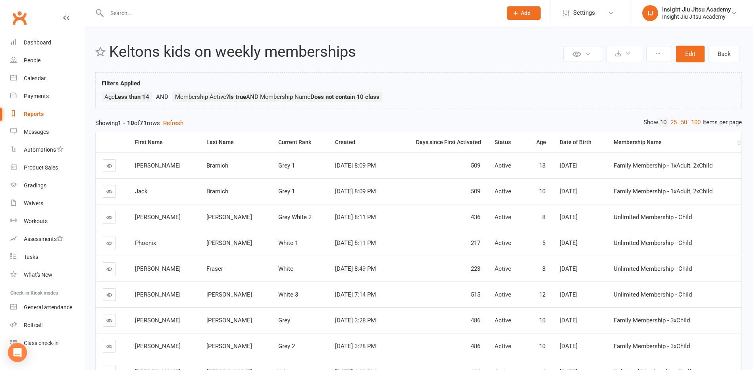
click at [626, 141] on div "Membership Name" at bounding box center [673, 142] width 121 height 6
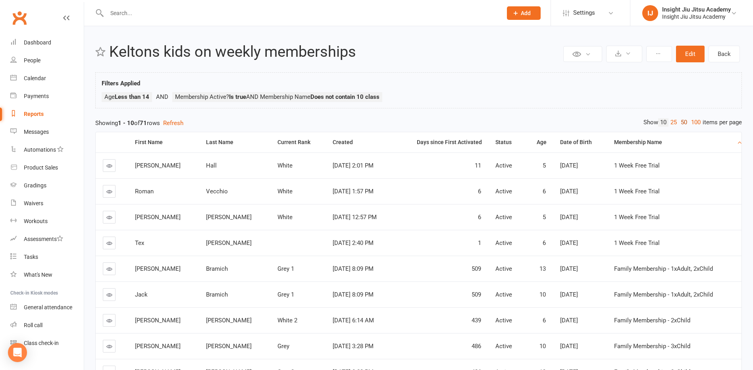
click at [681, 122] on link "50" at bounding box center [683, 122] width 10 height 8
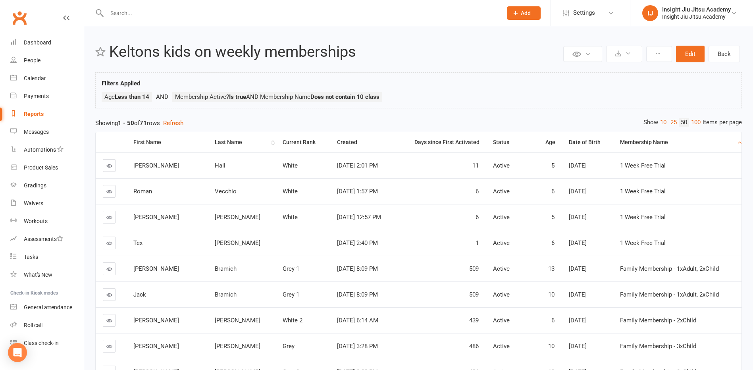
click at [215, 144] on div "Last Name" at bounding box center [242, 142] width 55 height 6
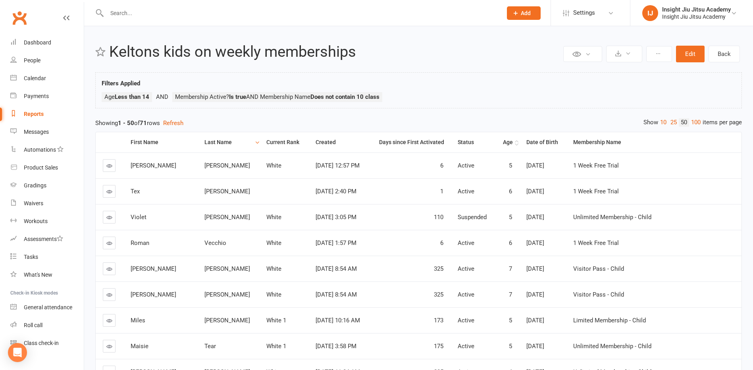
click at [519, 148] on th "Age" at bounding box center [507, 142] width 24 height 20
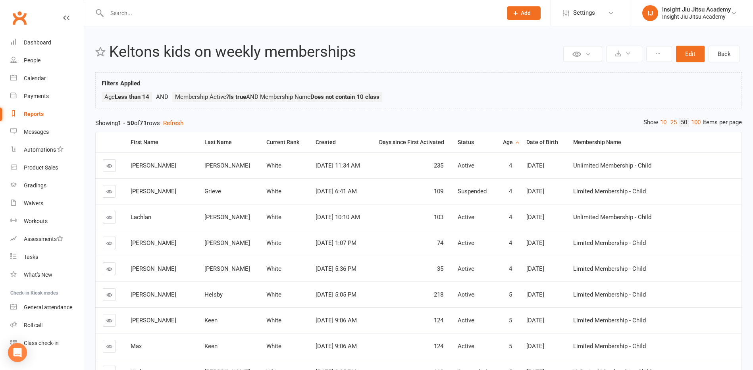
click at [519, 148] on th "Age" at bounding box center [507, 142] width 24 height 20
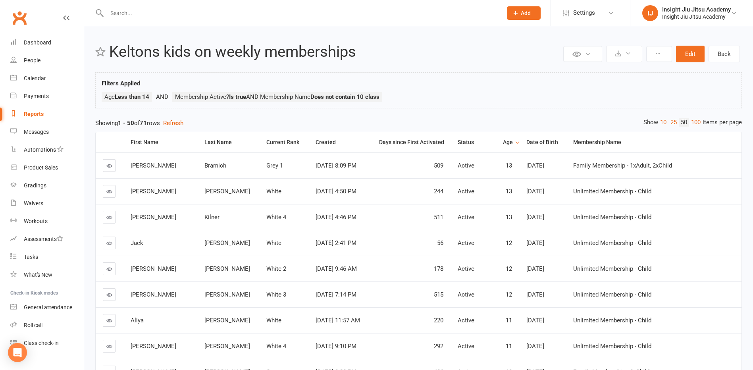
click at [110, 193] on icon at bounding box center [109, 191] width 6 height 6
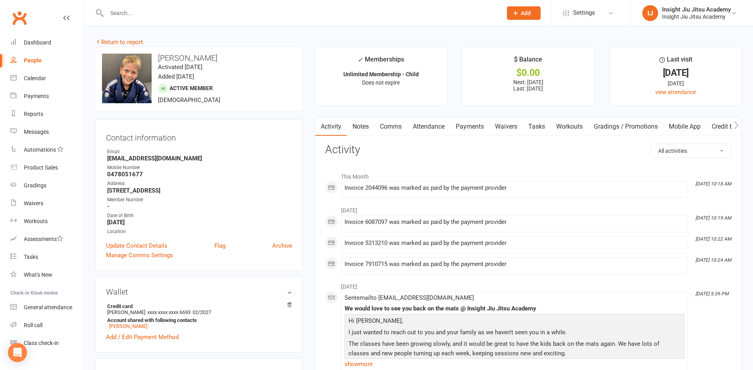
click at [423, 122] on link "Attendance" at bounding box center [428, 126] width 43 height 18
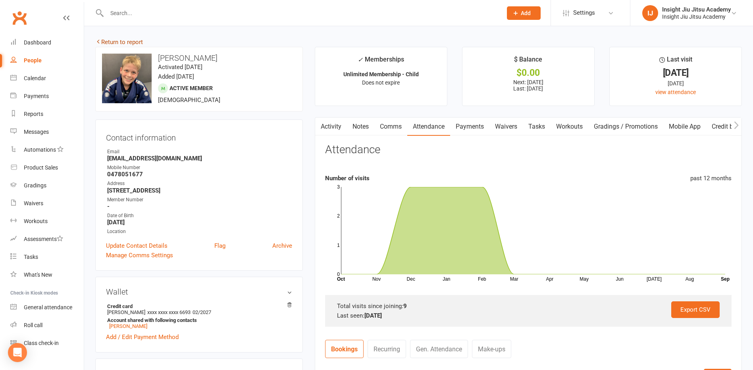
click at [125, 42] on link "Return to report" at bounding box center [119, 41] width 48 height 7
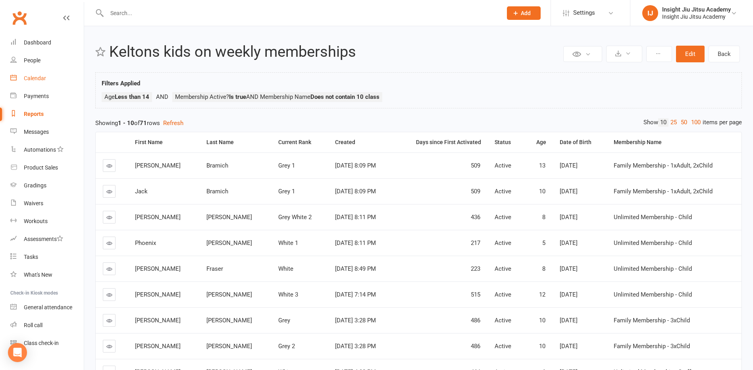
click at [33, 77] on div "Calendar" at bounding box center [35, 78] width 22 height 6
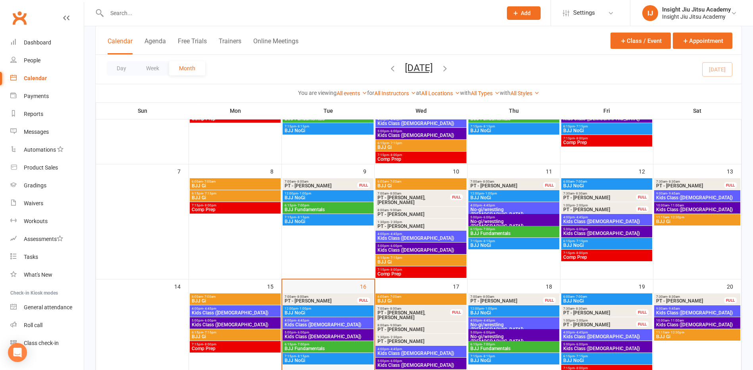
scroll to position [159, 0]
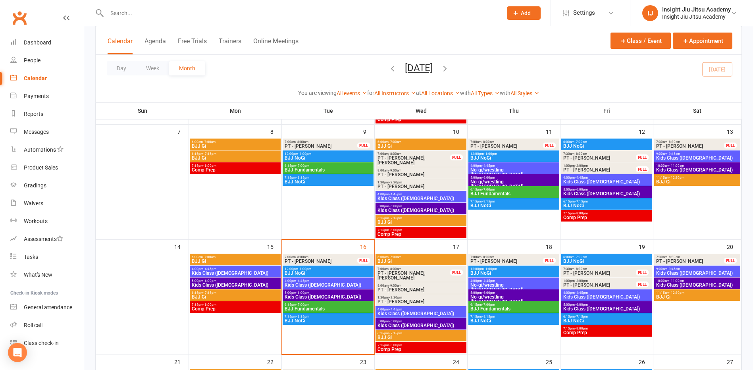
click at [394, 312] on span "Kids Class ([DEMOGRAPHIC_DATA])" at bounding box center [421, 313] width 88 height 5
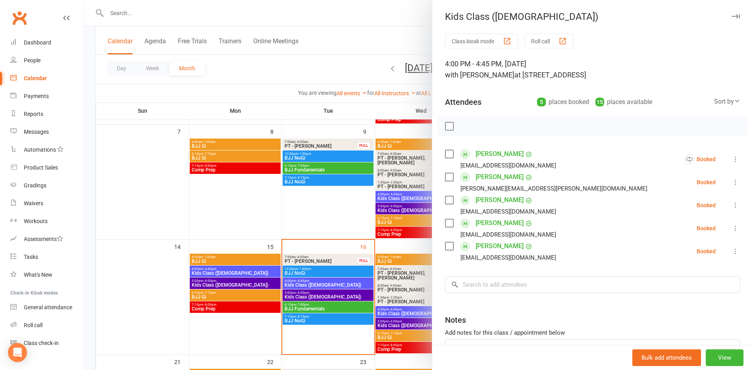
click at [326, 211] on div at bounding box center [418, 185] width 668 height 370
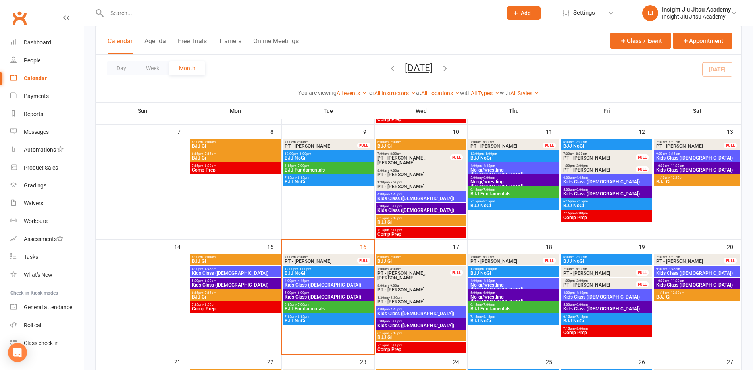
click at [429, 323] on span "Kids Class ([DEMOGRAPHIC_DATA])" at bounding box center [421, 325] width 88 height 5
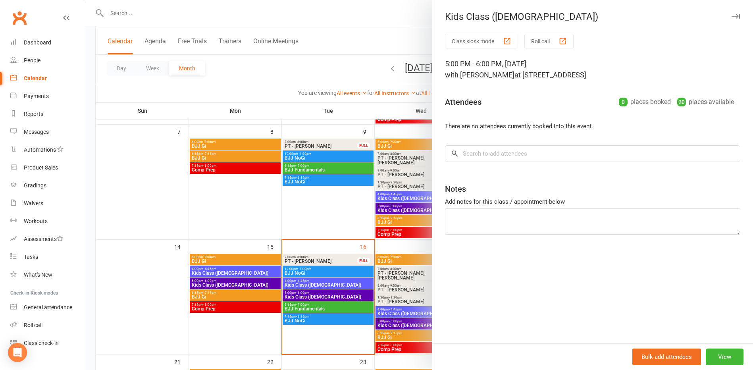
click at [286, 215] on div at bounding box center [418, 185] width 668 height 370
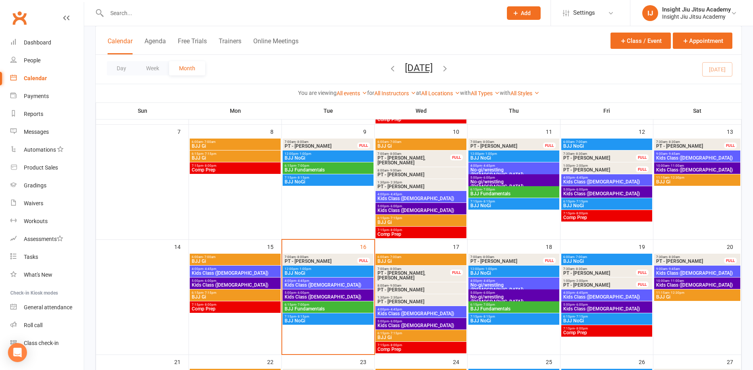
click at [486, 284] on span "No-gi/wrestling ([DEMOGRAPHIC_DATA])" at bounding box center [514, 287] width 88 height 10
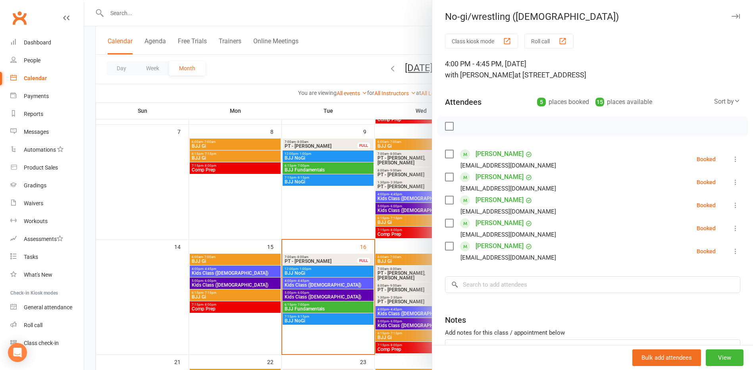
click at [332, 216] on div at bounding box center [418, 185] width 668 height 370
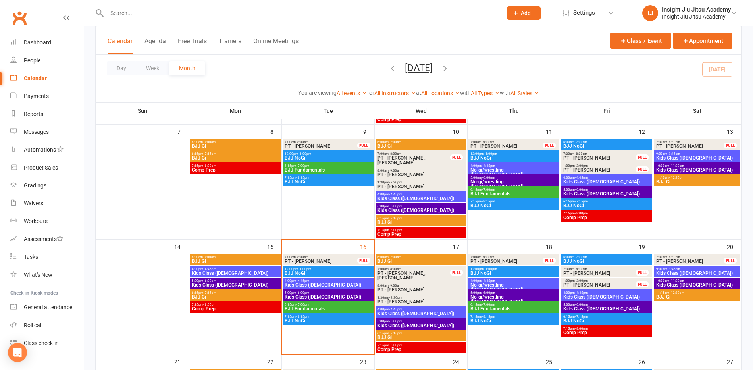
click at [422, 311] on span "Kids Class ([DEMOGRAPHIC_DATA])" at bounding box center [421, 313] width 88 height 5
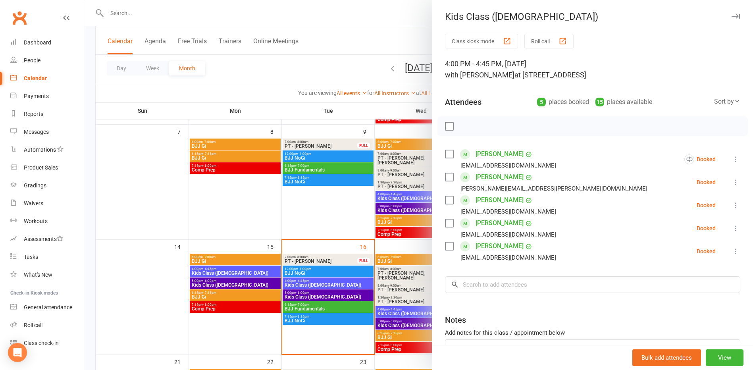
click at [261, 198] on div at bounding box center [418, 185] width 668 height 370
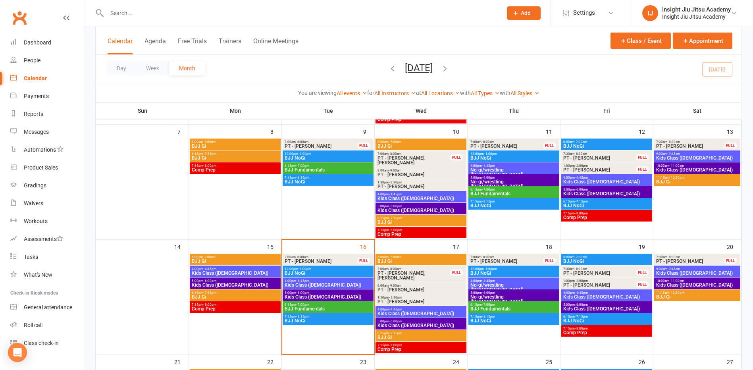
click at [418, 323] on span "Kids Class ([DEMOGRAPHIC_DATA])" at bounding box center [421, 325] width 88 height 5
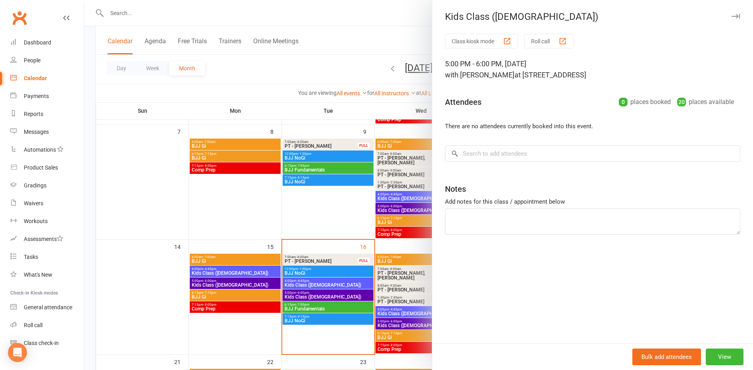
click at [243, 193] on div at bounding box center [418, 185] width 668 height 370
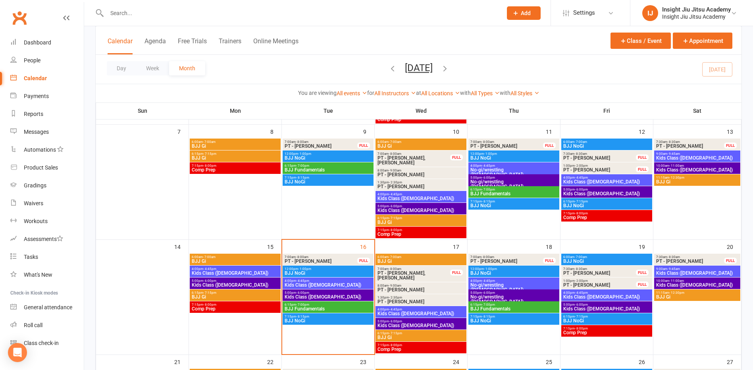
click at [576, 295] on span "Kids Class ([DEMOGRAPHIC_DATA])" at bounding box center [607, 296] width 88 height 5
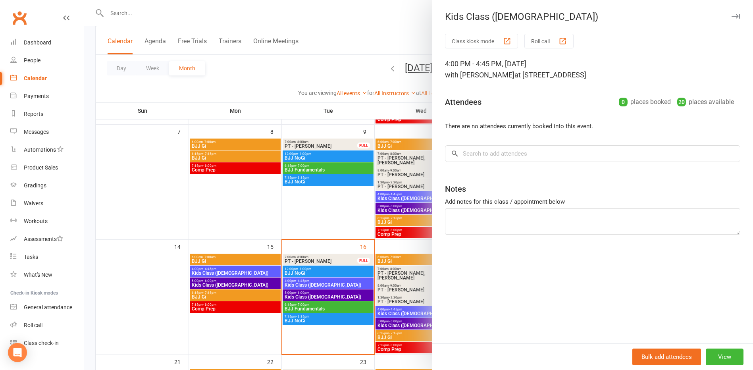
click at [231, 217] on div at bounding box center [418, 185] width 668 height 370
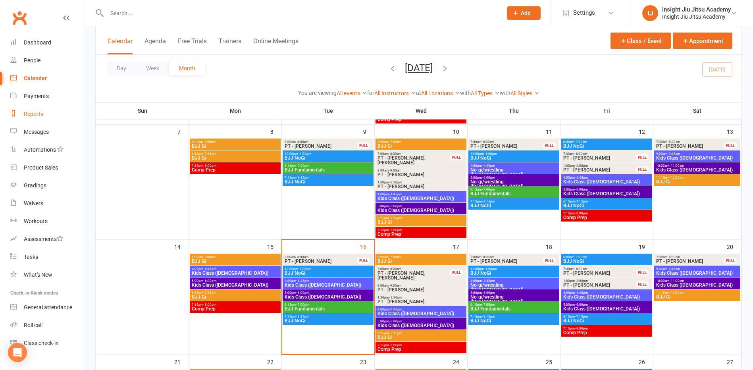
click at [24, 115] on div "Reports" at bounding box center [33, 114] width 19 height 6
select select "25"
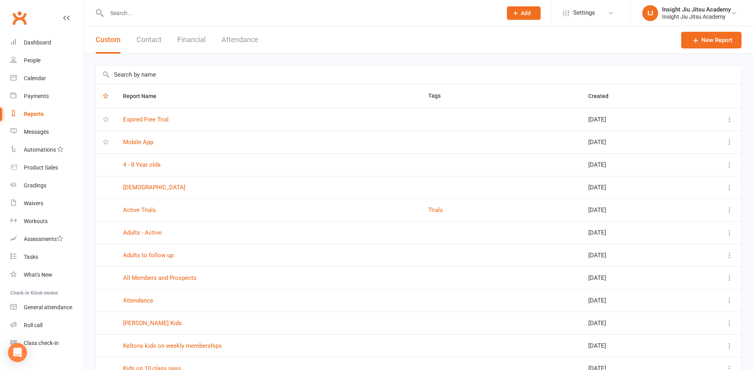
scroll to position [40, 0]
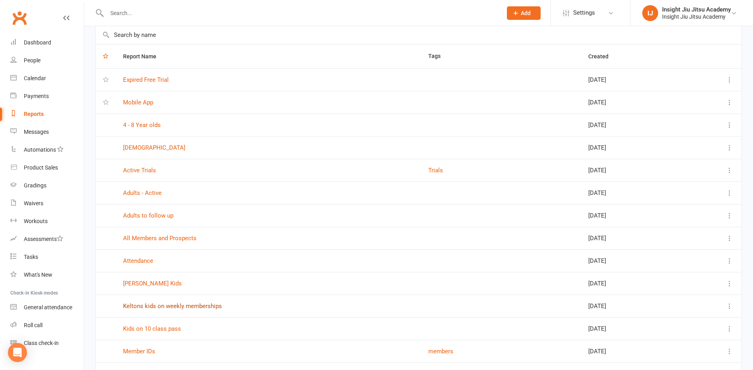
click at [150, 308] on link "Keltons kids on weekly memberships" at bounding box center [172, 305] width 99 height 7
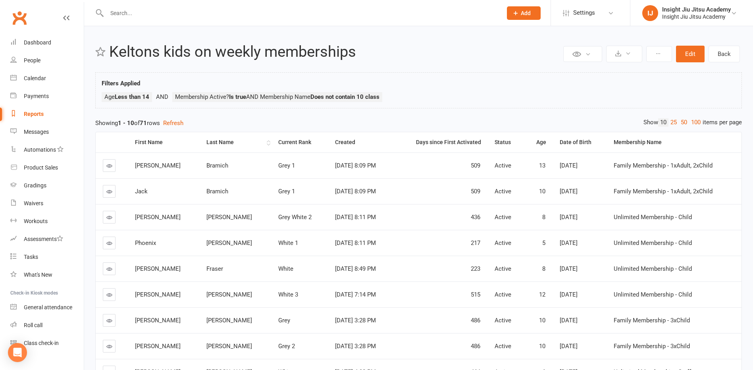
click at [204, 147] on th "Last Name" at bounding box center [234, 142] width 71 height 20
click at [682, 121] on link "50" at bounding box center [683, 122] width 10 height 8
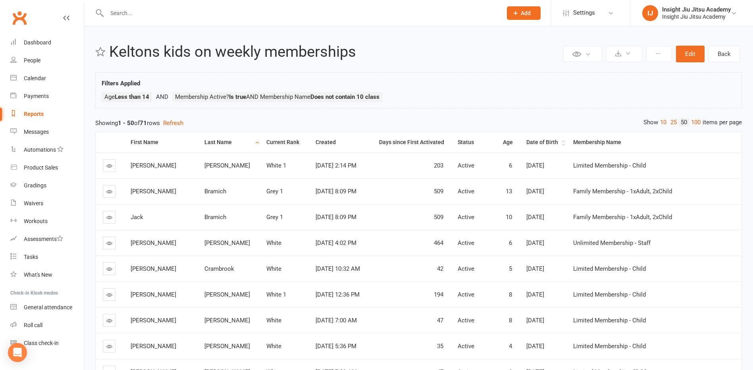
click at [559, 144] on div "Date of Birth" at bounding box center [542, 142] width 33 height 6
click at [694, 123] on link "100" at bounding box center [695, 122] width 13 height 8
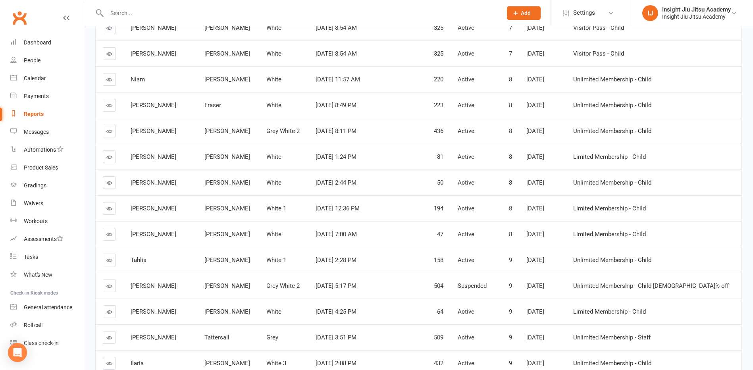
scroll to position [1268, 0]
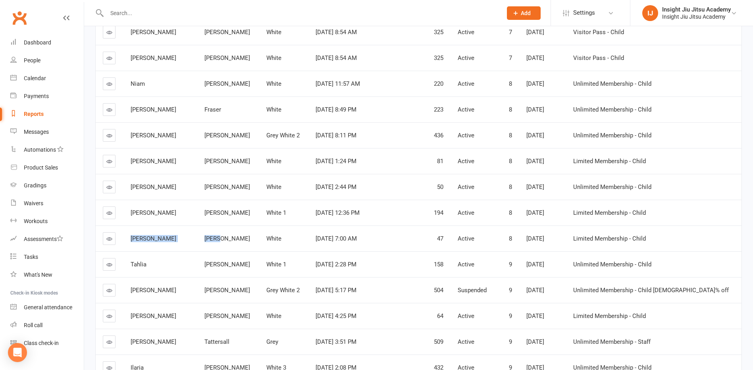
drag, startPoint x: 130, startPoint y: 237, endPoint x: 221, endPoint y: 235, distance: 91.3
click at [221, 235] on tr "[PERSON_NAME] White [DATE] 7:00 AM 47 Active 8 [DATE] Limited Membership - Child" at bounding box center [418, 238] width 645 height 26
click at [128, 209] on td "[PERSON_NAME]" at bounding box center [160, 213] width 74 height 26
drag, startPoint x: 128, startPoint y: 209, endPoint x: 235, endPoint y: 209, distance: 106.7
click at [235, 209] on tr "[PERSON_NAME] White 1 [DATE] 12:36 PM 194 Active 8 [DATE] Limited Membership - …" at bounding box center [418, 213] width 645 height 26
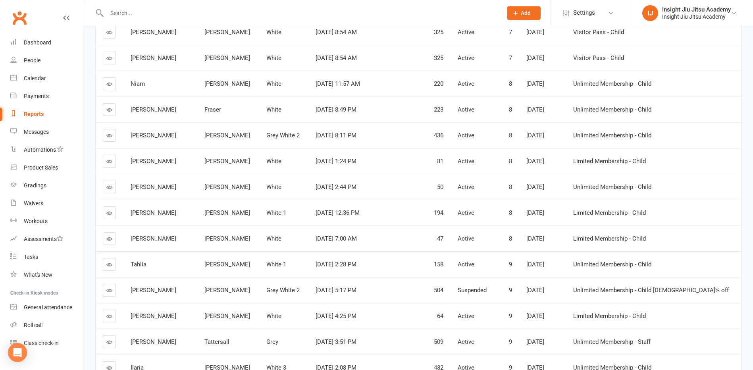
click at [129, 188] on td "[PERSON_NAME]" at bounding box center [160, 187] width 74 height 26
drag, startPoint x: 129, startPoint y: 188, endPoint x: 207, endPoint y: 186, distance: 78.2
click at [207, 186] on tr "[PERSON_NAME] White [DATE] 2:44 PM 50 Active 8 [DATE] Unlimited Membership - Ch…" at bounding box center [418, 187] width 645 height 26
drag, startPoint x: 207, startPoint y: 186, endPoint x: 229, endPoint y: 201, distance: 26.0
click at [229, 201] on td "[PERSON_NAME]" at bounding box center [228, 213] width 62 height 26
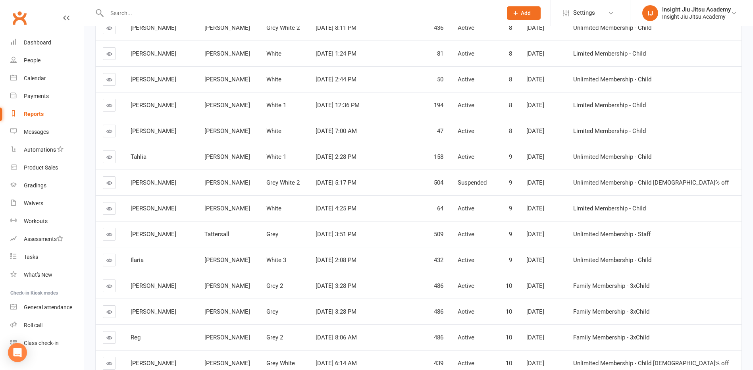
scroll to position [1427, 0]
